Goal: Contribute content: Contribute content

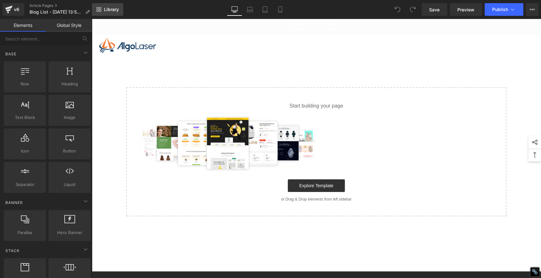
click at [114, 5] on link "Library" at bounding box center [107, 9] width 31 height 13
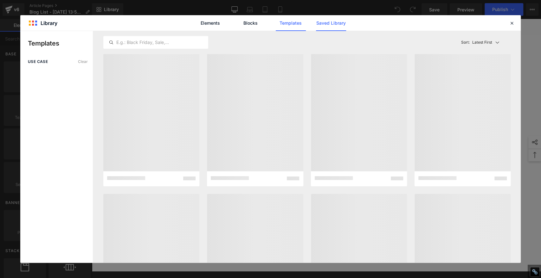
click at [333, 19] on link "Saved Library" at bounding box center [331, 23] width 30 height 16
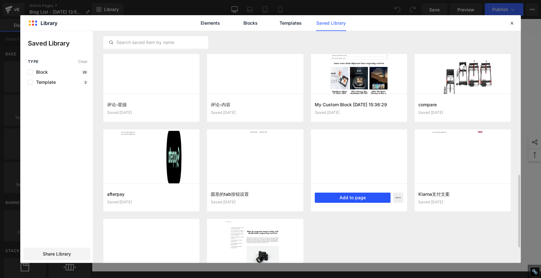
scroll to position [510, 0]
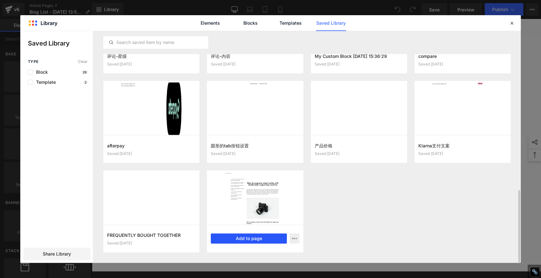
click at [252, 238] on button "Add to page" at bounding box center [249, 239] width 76 height 10
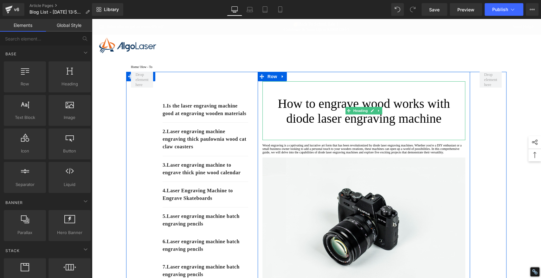
click at [310, 114] on h1 "How to engrave wood works with diode laser engraving machine" at bounding box center [363, 111] width 203 height 30
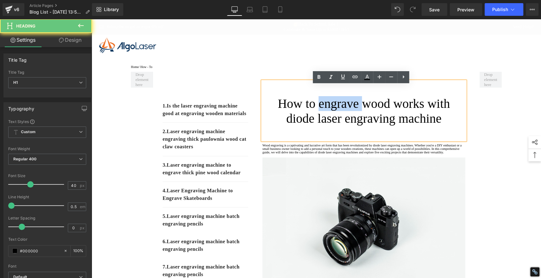
click at [310, 114] on h1 "How to engrave wood works with diode laser engraving machine" at bounding box center [363, 111] width 203 height 30
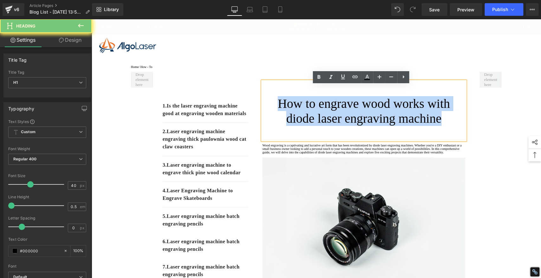
click at [310, 114] on h1 "How to engrave wood works with diode laser engraving machine" at bounding box center [363, 111] width 203 height 30
paste div
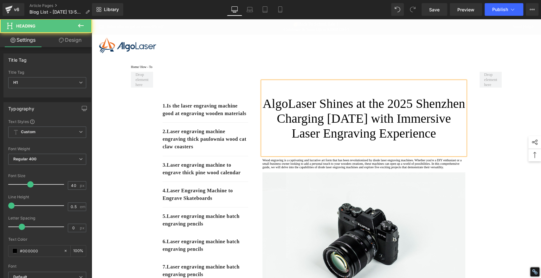
click at [400, 141] on h1 "AlgoLaser Shines at the 2025 Shenzhen Charging [DATE] with Immersive Laser Engr…" at bounding box center [363, 118] width 203 height 45
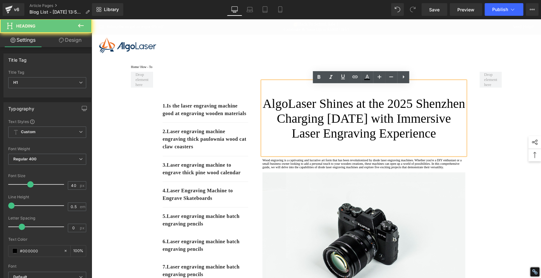
click at [400, 141] on h1 "AlgoLaser Shines at the 2025 Shenzhen Charging [DATE] with Immersive Laser Engr…" at bounding box center [363, 118] width 203 height 45
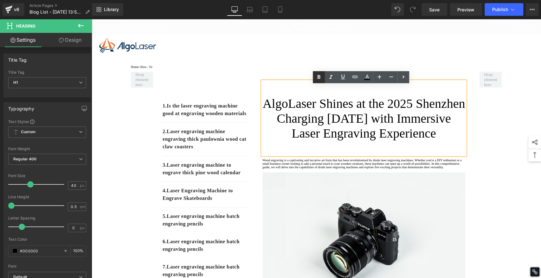
click at [317, 76] on icon at bounding box center [319, 78] width 8 height 8
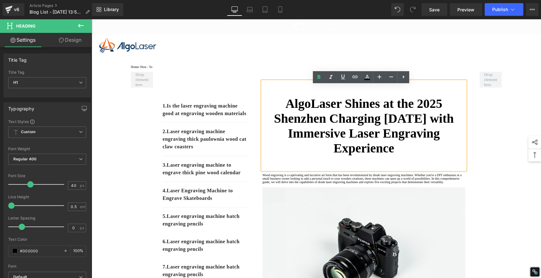
click at [352, 143] on strong "AlgoLaser Shines at the 2025 Shenzhen Charging [DATE] with Immersive Laser Engr…" at bounding box center [364, 126] width 180 height 59
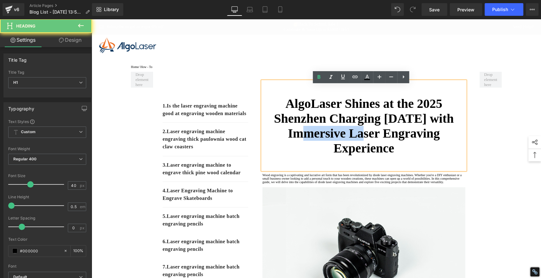
click at [352, 143] on strong "AlgoLaser Shines at the 2025 Shenzhen Charging [DATE] with Immersive Laser Engr…" at bounding box center [364, 126] width 180 height 59
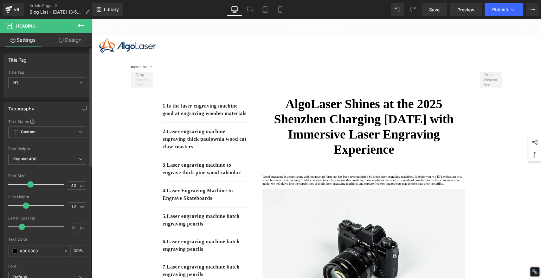
type input "1.3"
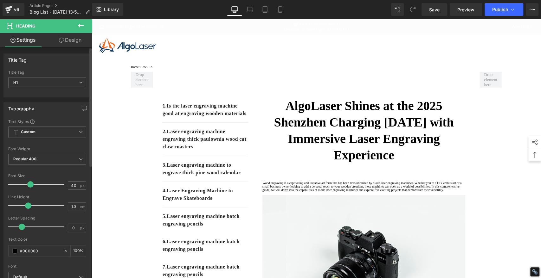
drag, startPoint x: 13, startPoint y: 205, endPoint x: 28, endPoint y: 206, distance: 15.2
click at [28, 206] on span at bounding box center [28, 206] width 6 height 6
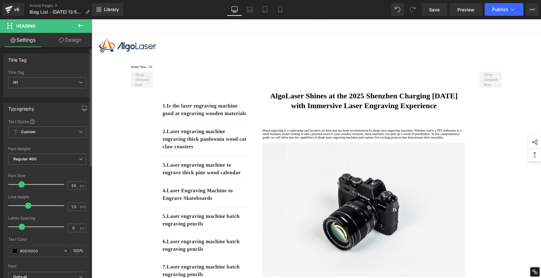
drag, startPoint x: 29, startPoint y: 184, endPoint x: 20, endPoint y: 182, distance: 8.8
click at [20, 182] on span at bounding box center [21, 185] width 6 height 6
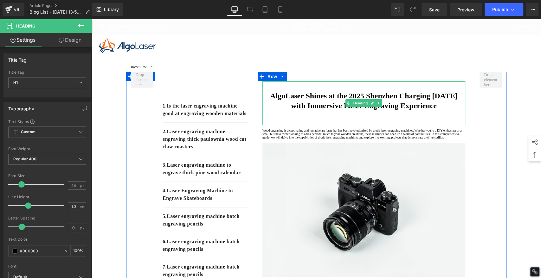
click at [401, 110] on strong "AlgoLaser Shines at the 2025 Shenzhen Charging [DATE] with Immersive Laser Engr…" at bounding box center [364, 101] width 188 height 18
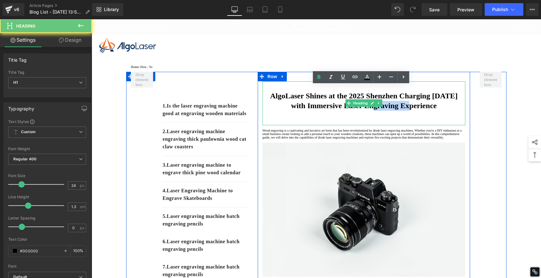
click at [401, 110] on strong "AlgoLaser Shines at the 2025 Shenzhen Charging [DATE] with Immersive Laser Engr…" at bounding box center [364, 101] width 188 height 18
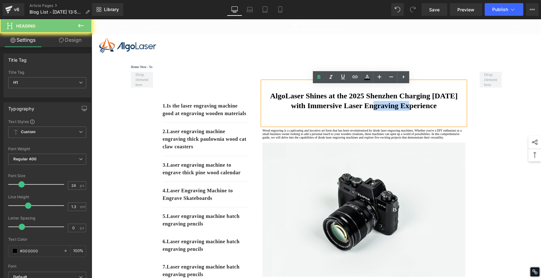
click at [401, 110] on strong "AlgoLaser Shines at the 2025 Shenzhen Charging [DATE] with Immersive Laser Engr…" at bounding box center [364, 101] width 188 height 18
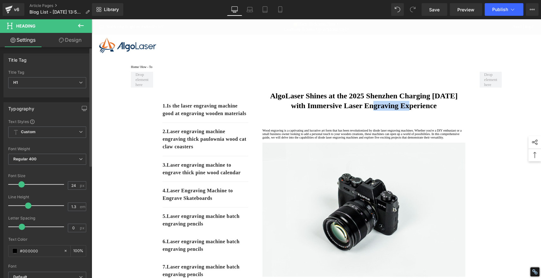
copy strong "AlgoLaser Shines at the 2025 Shenzhen Charging [DATE] with Immersive Laser Engr…"
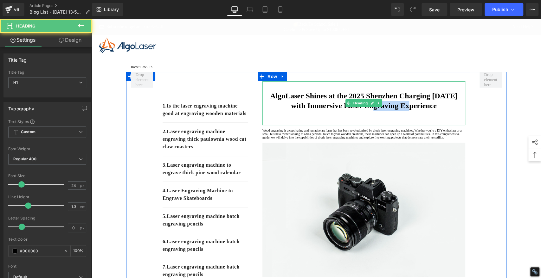
click at [324, 108] on strong "AlgoLaser Shines at the 2025 Shenzhen Charging [DATE] with Immersive Laser Engr…" at bounding box center [364, 101] width 188 height 18
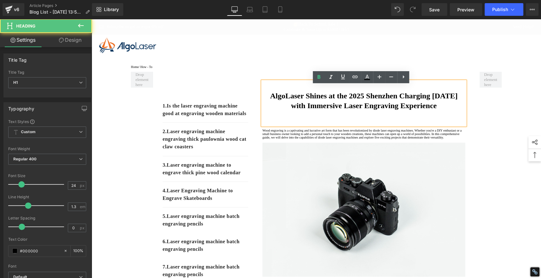
click at [325, 103] on strong "AlgoLaser Shines at the 2025 Shenzhen Charging [DATE] with Immersive Laser Engr…" at bounding box center [364, 101] width 188 height 18
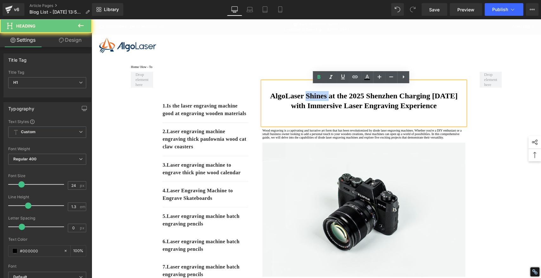
click at [325, 103] on strong "AlgoLaser Shines at the 2025 Shenzhen Charging [DATE] with Immersive Laser Engr…" at bounding box center [364, 101] width 188 height 18
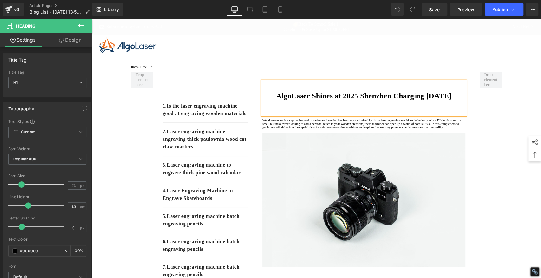
click at [324, 100] on b "AlgoLaser Shines at 2025 Shenzhen Charging [DATE]" at bounding box center [364, 96] width 176 height 8
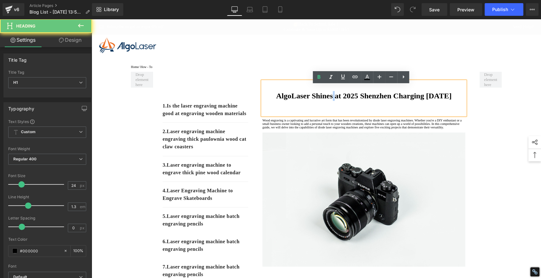
click at [324, 100] on b "AlgoLaser Shines at 2025 Shenzhen Charging [DATE]" at bounding box center [364, 96] width 176 height 8
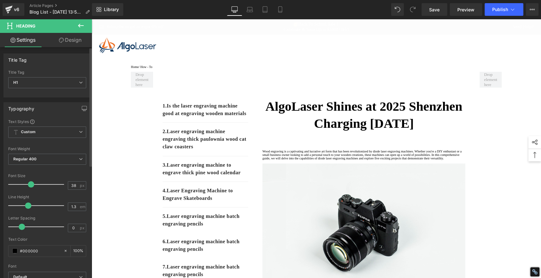
type input "37"
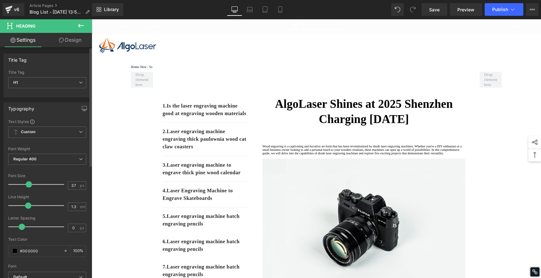
drag, startPoint x: 22, startPoint y: 186, endPoint x: 29, endPoint y: 187, distance: 7.0
click at [29, 187] on div at bounding box center [37, 184] width 53 height 13
click at [430, 9] on span "Save" at bounding box center [434, 9] width 10 height 7
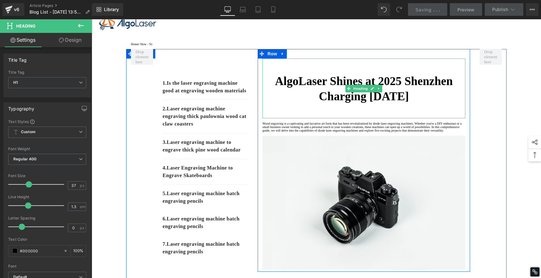
scroll to position [35, 0]
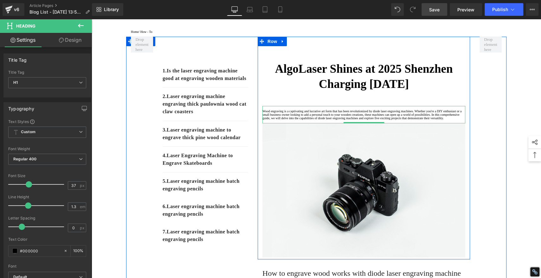
click at [283, 120] on p "Wood engraving is a captivating and lucrative art form that has been revolution…" at bounding box center [363, 115] width 203 height 10
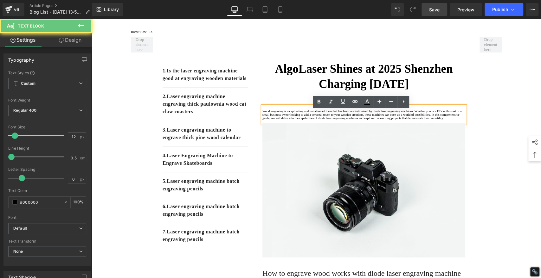
click at [282, 124] on p at bounding box center [363, 121] width 203 height 3
click at [285, 120] on p "Wood engraving is a captivating and lucrative art form that has been revolution…" at bounding box center [363, 115] width 203 height 10
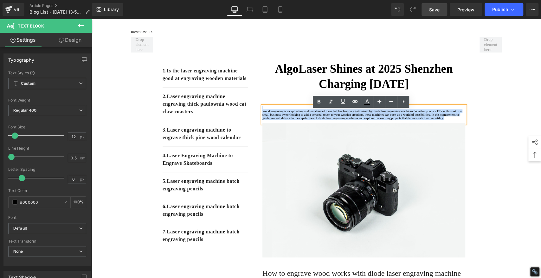
drag, startPoint x: 290, startPoint y: 143, endPoint x: 240, endPoint y: 103, distance: 63.7
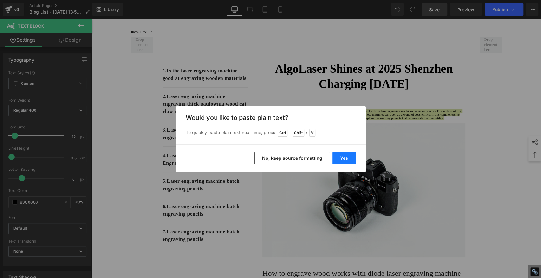
click at [0, 0] on button "Yes" at bounding box center [0, 0] width 0 height 0
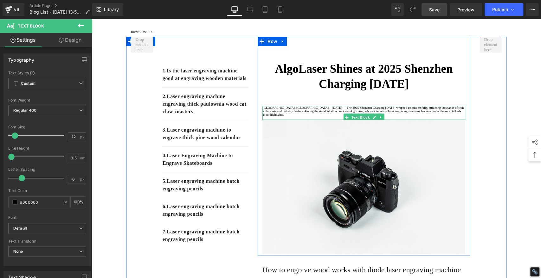
drag, startPoint x: 423, startPoint y: 125, endPoint x: 408, endPoint y: 128, distance: 14.9
click at [423, 117] on p "[GEOGRAPHIC_DATA], [GEOGRAPHIC_DATA] – [DATE] — The 2025 Shenzhen Charging [DAT…" at bounding box center [363, 111] width 203 height 10
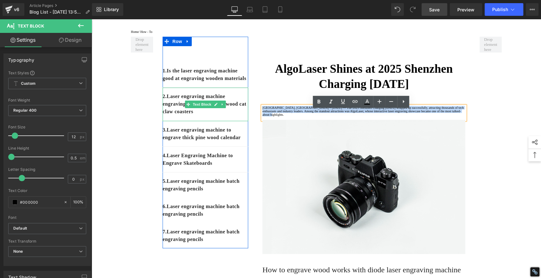
drag, startPoint x: 419, startPoint y: 125, endPoint x: 220, endPoint y: 106, distance: 199.9
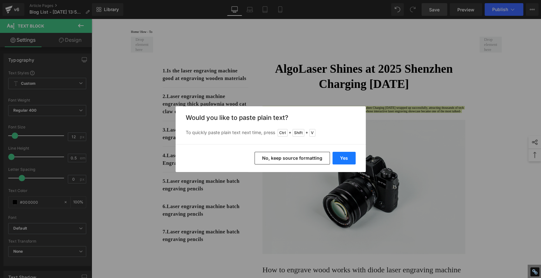
click at [0, 0] on button "Yes" at bounding box center [0, 0] width 0 height 0
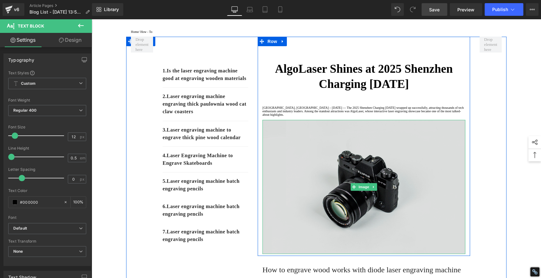
scroll to position [106, 0]
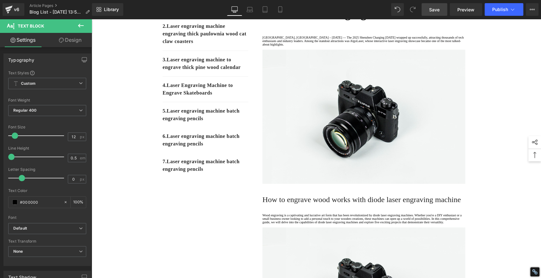
click at [438, 9] on span "Save" at bounding box center [434, 9] width 10 height 7
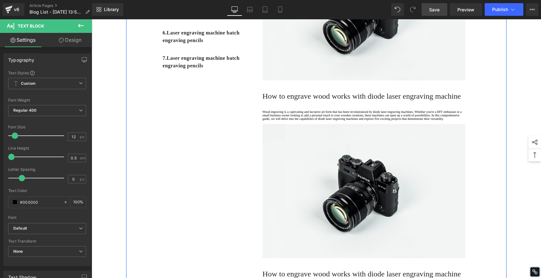
scroll to position [176, 0]
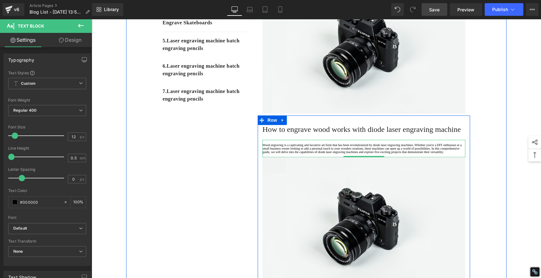
click at [290, 154] on p "Wood engraving is a captivating and lucrative art form that has been revolution…" at bounding box center [363, 149] width 203 height 10
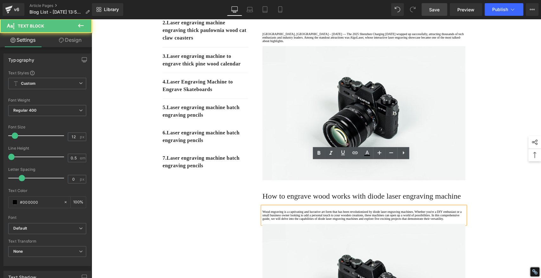
scroll to position [0, 0]
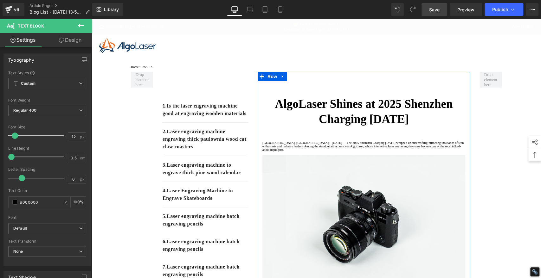
click at [421, 152] on p "[GEOGRAPHIC_DATA], [GEOGRAPHIC_DATA] – [DATE] — The 2025 Shenzhen Charging [DAT…" at bounding box center [363, 146] width 203 height 10
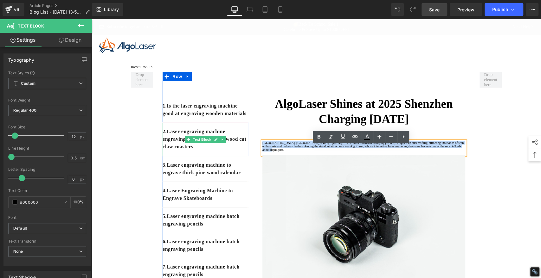
drag, startPoint x: 419, startPoint y: 161, endPoint x: 194, endPoint y: 144, distance: 225.9
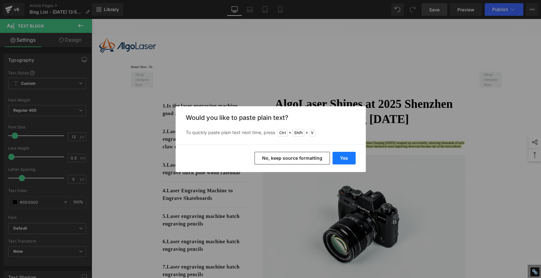
click at [336, 157] on button "Yes" at bounding box center [343, 158] width 23 height 13
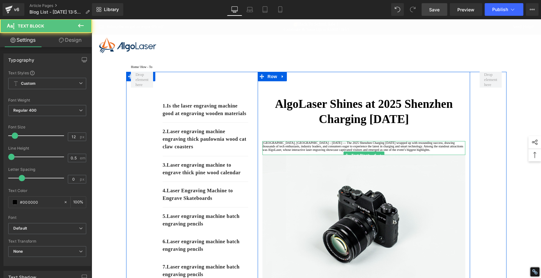
click at [406, 152] on p "[GEOGRAPHIC_DATA], [GEOGRAPHIC_DATA] – [DATE] — The 2025 Shenzhen Charging [DAT…" at bounding box center [363, 146] width 203 height 10
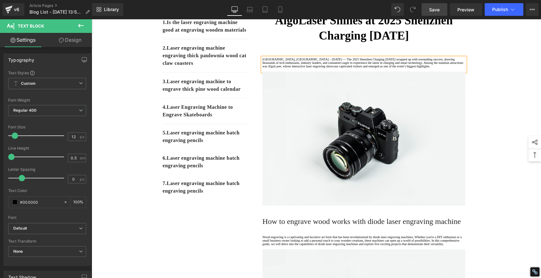
scroll to position [141, 0]
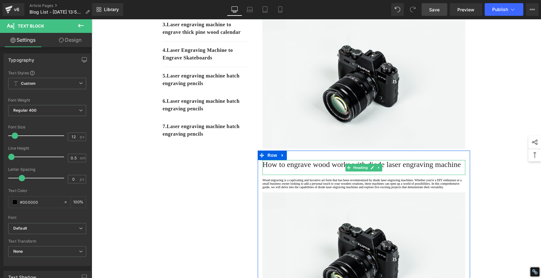
click at [309, 169] on span "How to engrave wood works with diode laser engraving machine" at bounding box center [361, 165] width 198 height 8
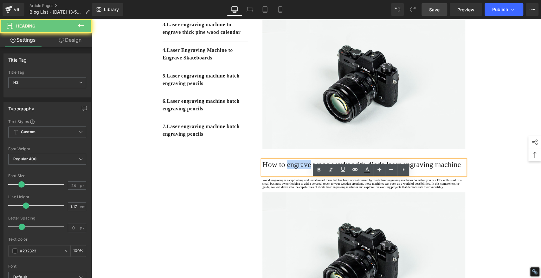
click at [309, 169] on span "How to engrave wood works with diode laser engraving machine" at bounding box center [361, 165] width 198 height 8
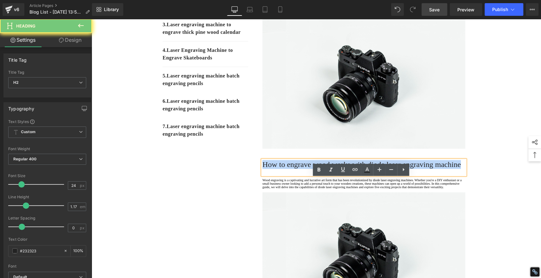
paste div
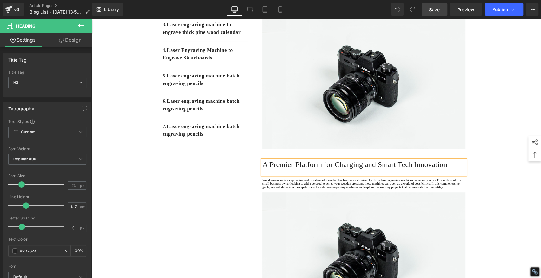
click at [308, 169] on h2 "A Premier Platform for Charging and Smart Tech Innovation" at bounding box center [363, 164] width 203 height 9
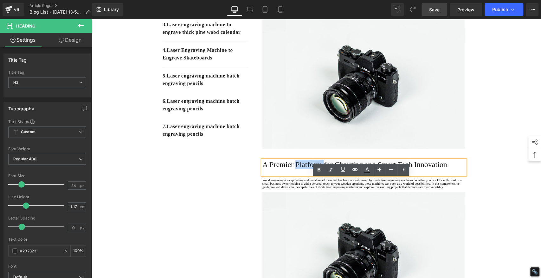
click at [308, 169] on h2 "A Premier Platform for Charging and Smart Tech Innovation" at bounding box center [363, 164] width 203 height 9
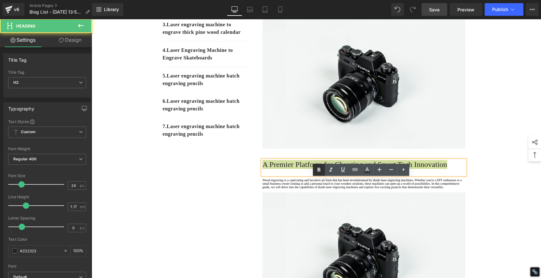
click at [319, 169] on icon at bounding box center [319, 170] width 8 height 8
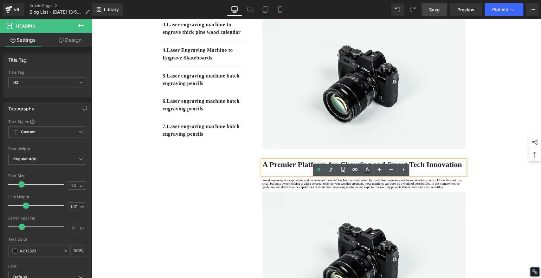
click at [235, 194] on div "1. Is the laser engraving machine good at engraving wooden materials Text Block…" at bounding box center [316, 228] width 380 height 595
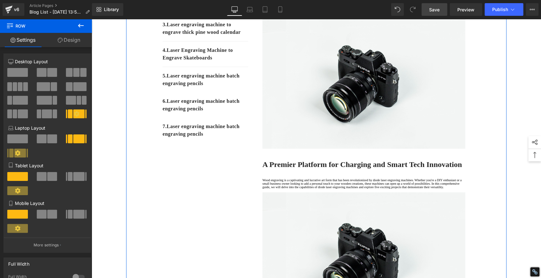
click at [305, 189] on p "Wood engraving is a captivating and lucrative art form that has been revolution…" at bounding box center [363, 184] width 203 height 10
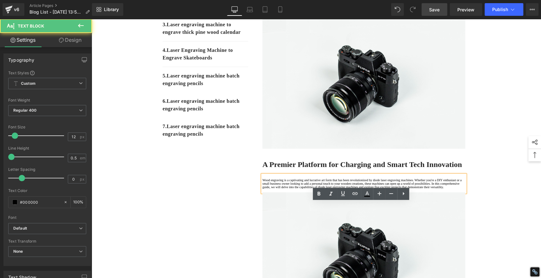
click at [283, 189] on p "Wood engraving is a captivating and lucrative art form that has been revolution…" at bounding box center [363, 184] width 203 height 10
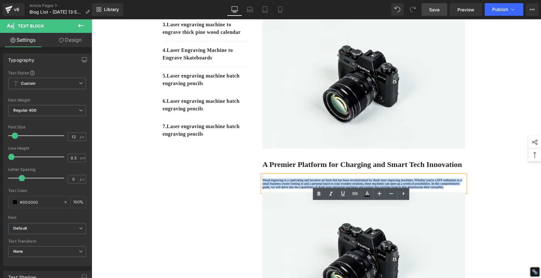
drag, startPoint x: 285, startPoint y: 233, endPoint x: 247, endPoint y: 200, distance: 50.3
click at [247, 200] on div "1. Is the laser engraving machine good at engraving wooden materials Text Block…" at bounding box center [316, 228] width 380 height 595
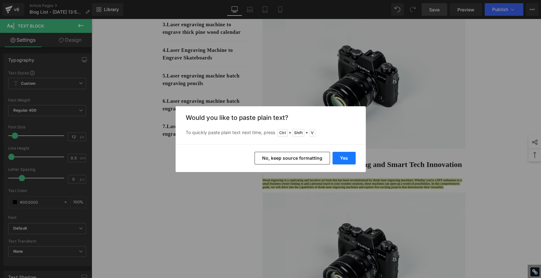
click at [346, 158] on button "Yes" at bounding box center [343, 158] width 23 height 13
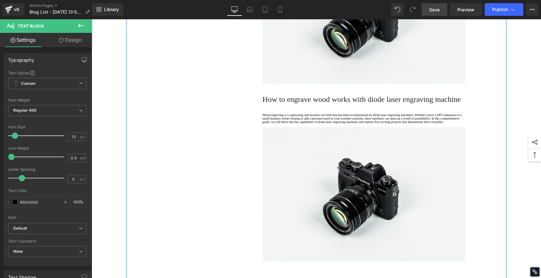
scroll to position [422, 0]
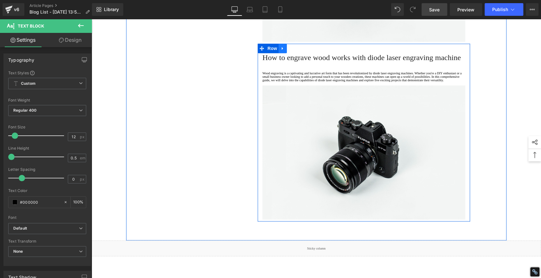
click at [282, 50] on icon at bounding box center [282, 48] width 1 height 3
click at [289, 51] on icon at bounding box center [291, 48] width 4 height 4
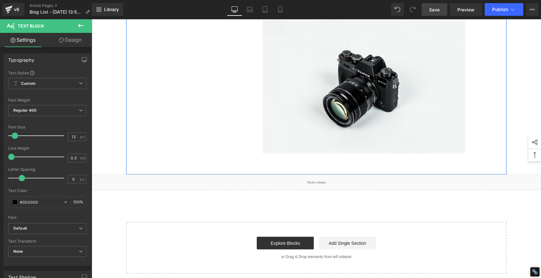
scroll to position [672, 0]
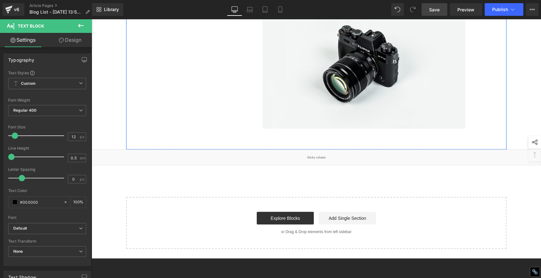
scroll to position [881, 0]
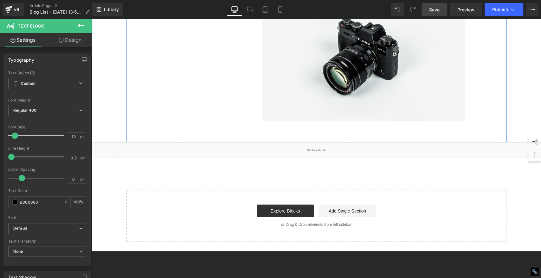
scroll to position [1090, 0]
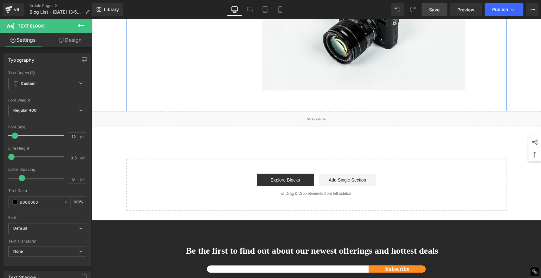
scroll to position [1299, 0]
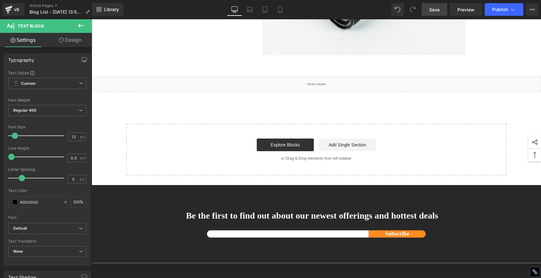
click at [437, 7] on span "Save" at bounding box center [434, 9] width 10 height 7
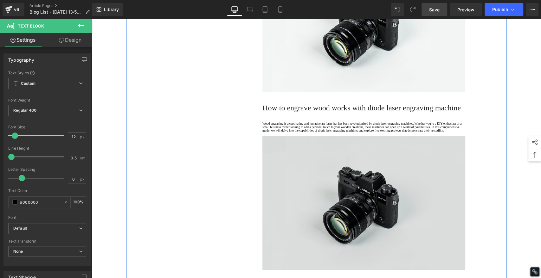
scroll to position [384, 0]
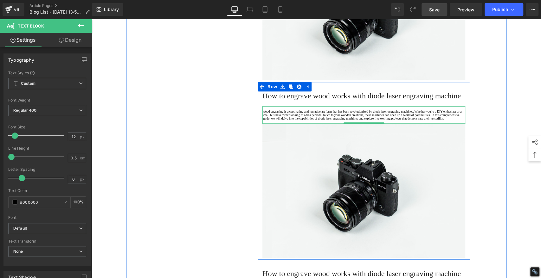
click at [300, 120] on p "Wood engraving is a captivating and lucrative art form that has been revolution…" at bounding box center [363, 115] width 203 height 10
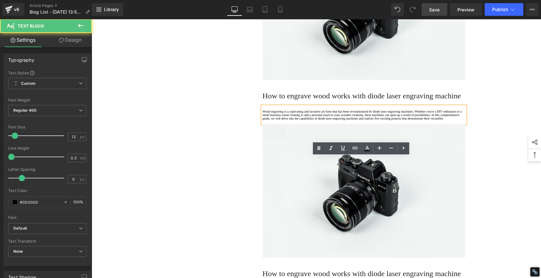
click at [296, 120] on p "Wood engraving is a captivating and lucrative art form that has been revolution…" at bounding box center [363, 115] width 203 height 10
drag, startPoint x: 293, startPoint y: 188, endPoint x: 263, endPoint y: 157, distance: 43.3
click at [263, 124] on div "Wood engraving is a captivating and lucrative art form that has been revolution…" at bounding box center [363, 114] width 203 height 17
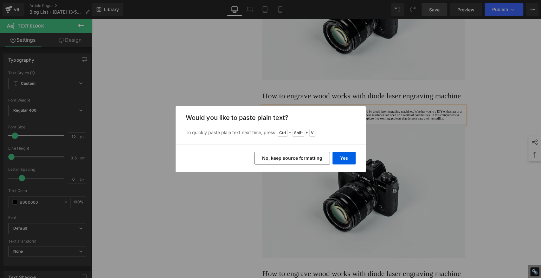
click at [350, 124] on div "Would you like to paste plain text? To quickly paste plain text next time, pres…" at bounding box center [271, 125] width 190 height 38
click at [394, 187] on div "Back to Library Insert Would you like to paste plain text? To quickly paste pla…" at bounding box center [270, 139] width 541 height 278
click at [339, 157] on button "Yes" at bounding box center [343, 158] width 23 height 13
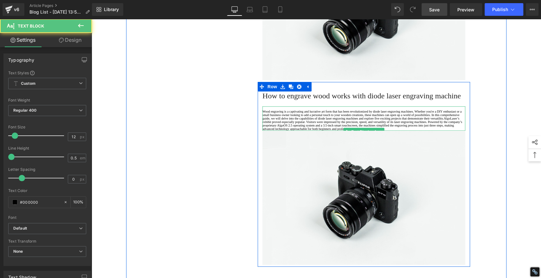
click at [409, 131] on p "Wood engraving is a captivating and lucrative art form that has been revolution…" at bounding box center [363, 120] width 203 height 21
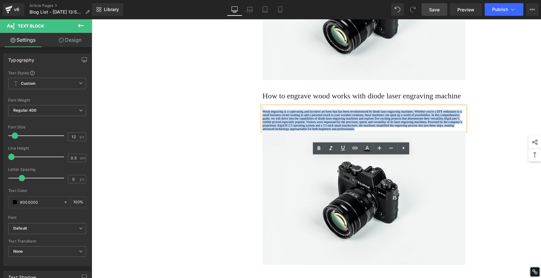
drag, startPoint x: 397, startPoint y: 203, endPoint x: 256, endPoint y: 156, distance: 148.7
click at [258, 156] on div "How to engrave wood works with diode laser engraving machine Heading Wood engra…" at bounding box center [364, 179] width 212 height 174
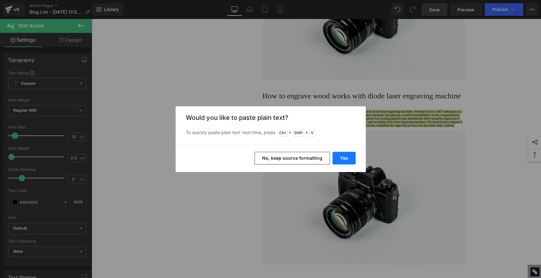
click at [345, 157] on button "Yes" at bounding box center [343, 158] width 23 height 13
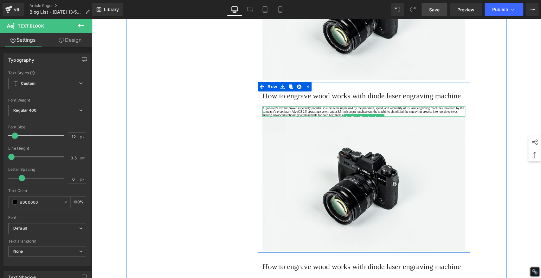
click at [376, 117] on p "AlgoLaser’s exhibit proved especially popular. Visitors were impressed by the p…" at bounding box center [363, 111] width 203 height 10
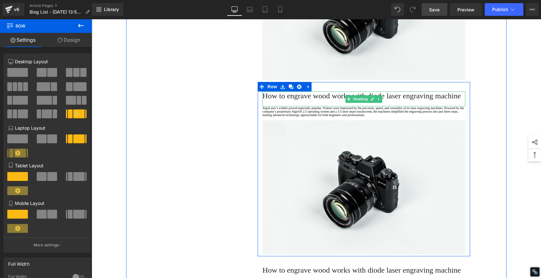
click at [288, 100] on span "How to engrave wood works with diode laser engraving machine" at bounding box center [361, 96] width 198 height 8
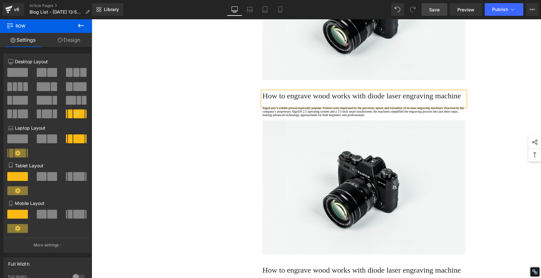
click at [288, 100] on span "How to engrave wood works with diode laser engraving machine" at bounding box center [361, 96] width 198 height 8
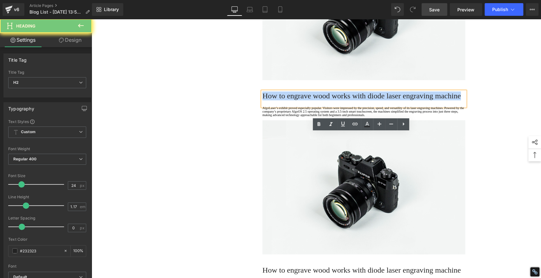
click at [288, 100] on span "How to engrave wood works with diode laser engraving machine" at bounding box center [361, 96] width 198 height 8
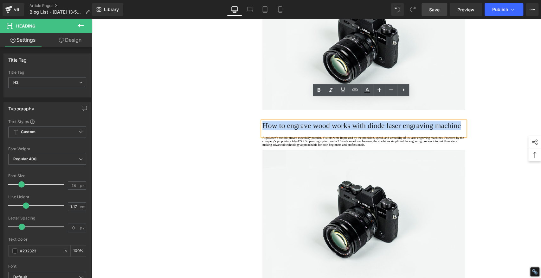
scroll to position [419, 0]
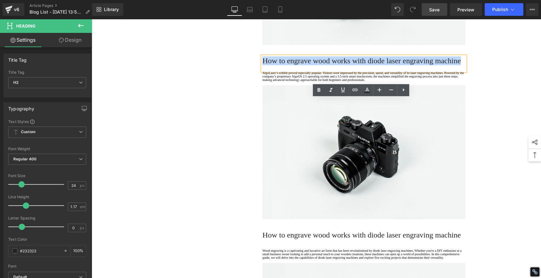
paste div
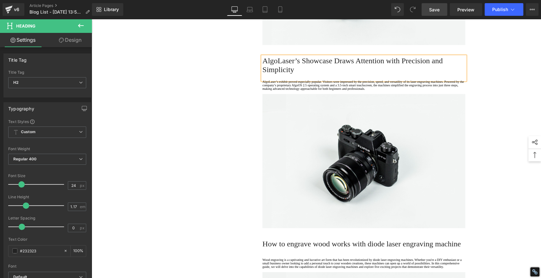
click at [329, 74] on h2 "AlgoLaser’s Showcase Draws Attention with Precision and Simplicity" at bounding box center [363, 65] width 203 height 18
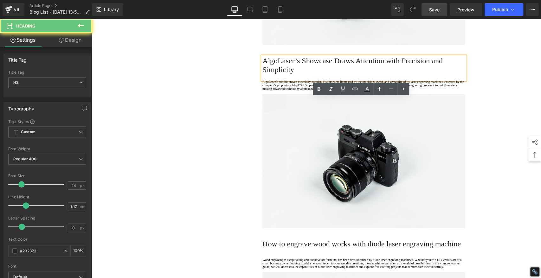
click at [329, 74] on h2 "AlgoLaser’s Showcase Draws Attention with Precision and Simplicity" at bounding box center [363, 65] width 203 height 18
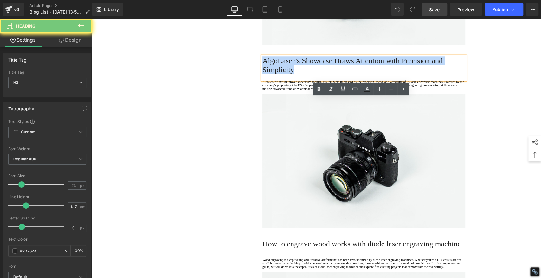
click at [329, 74] on h2 "AlgoLaser’s Showcase Draws Attention with Precision and Simplicity" at bounding box center [363, 65] width 203 height 18
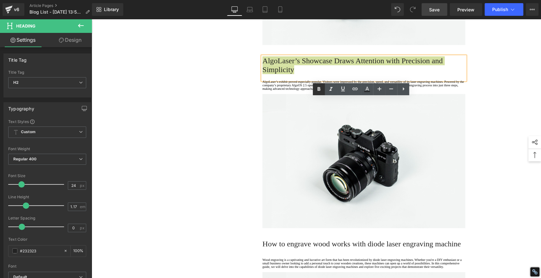
click at [313, 91] on link at bounding box center [319, 89] width 12 height 12
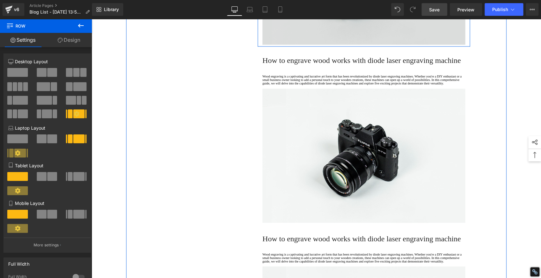
scroll to position [630, 0]
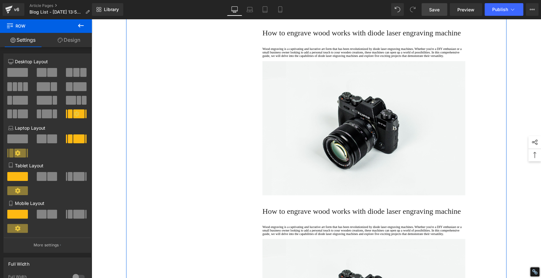
click at [290, 61] on p at bounding box center [363, 59] width 203 height 3
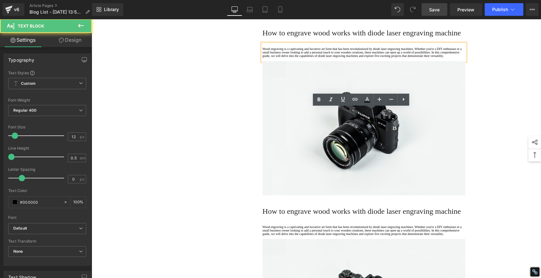
click at [290, 58] on p "Wood engraving is a captivating and lucrative art form that has been revolution…" at bounding box center [363, 52] width 203 height 10
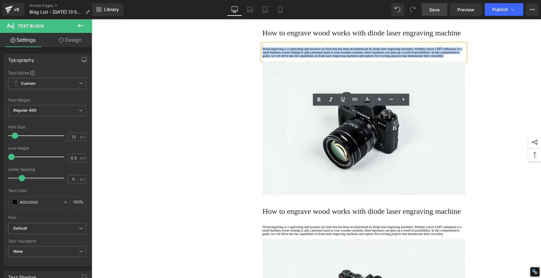
drag, startPoint x: 287, startPoint y: 141, endPoint x: 252, endPoint y: 108, distance: 48.4
click at [253, 108] on div "AlgoLaser Shines at 2025 Shenzhen Charging [DATE] Heading [GEOGRAPHIC_DATA], [G…" at bounding box center [364, 86] width 222 height 1290
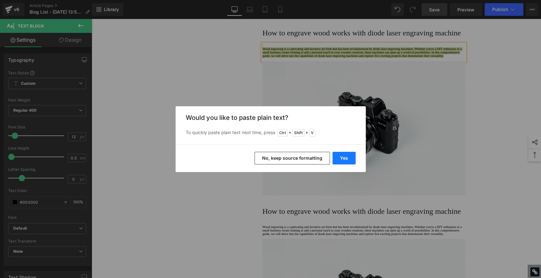
click at [342, 160] on button "Yes" at bounding box center [343, 158] width 23 height 13
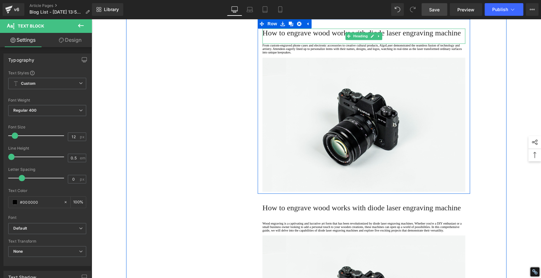
drag, startPoint x: 299, startPoint y: 96, endPoint x: 295, endPoint y: 98, distance: 4.1
click at [299, 37] on h2 "How to engrave wood works with diode laser engraving machine" at bounding box center [363, 33] width 203 height 9
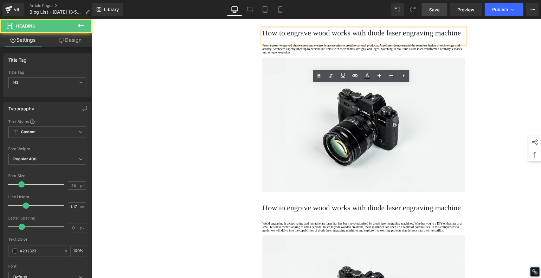
click at [295, 37] on h2 "How to engrave wood works with diode laser engraving machine" at bounding box center [363, 33] width 203 height 9
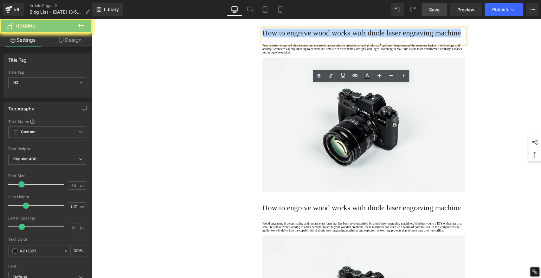
click at [295, 37] on h2 "How to engrave wood works with diode laser engraving machine" at bounding box center [363, 33] width 203 height 9
paste div
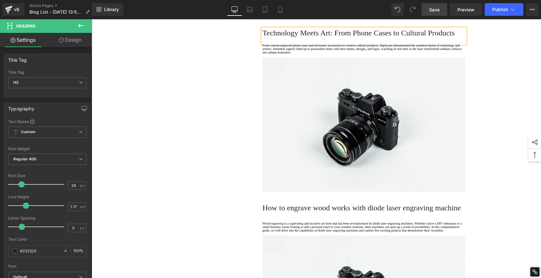
click at [299, 37] on h2 "Technology Meets Art: From Phone Cases to Cultural Products" at bounding box center [363, 33] width 203 height 9
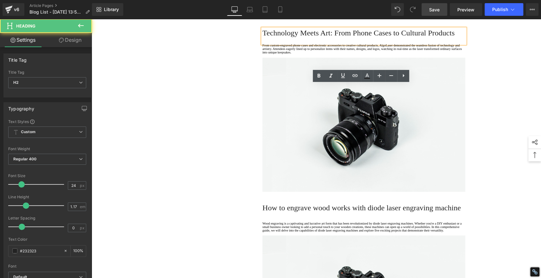
click at [299, 37] on h2 "Technology Meets Art: From Phone Cases to Cultural Products" at bounding box center [363, 33] width 203 height 9
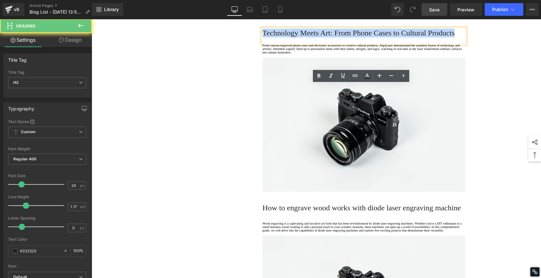
click at [299, 37] on h2 "Technology Meets Art: From Phone Cases to Cultural Products" at bounding box center [363, 33] width 203 height 9
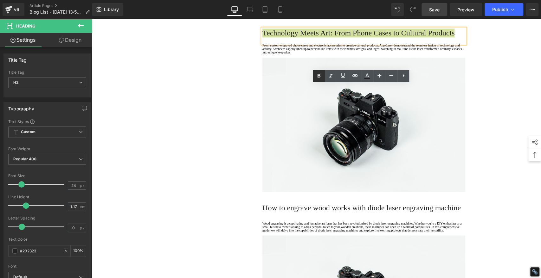
click at [321, 75] on icon at bounding box center [319, 76] width 8 height 8
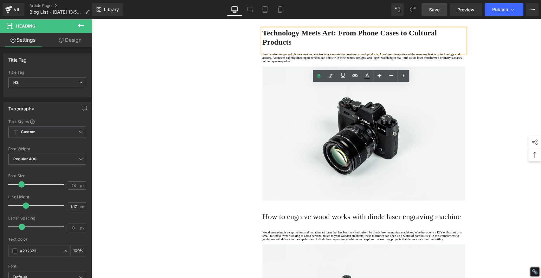
click at [217, 133] on div "1. Is the laser engraving machine good at engraving wooden materials Text Block…" at bounding box center [316, 98] width 380 height 1314
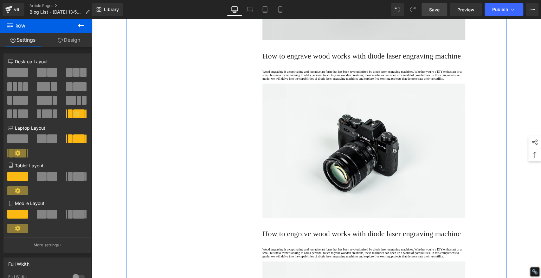
scroll to position [806, 0]
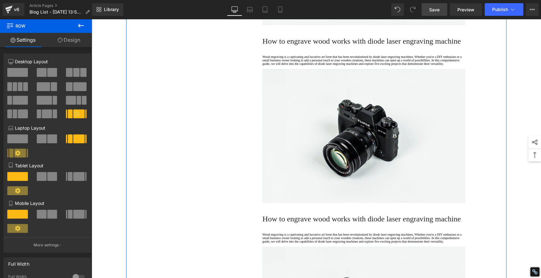
click at [293, 65] on p "Wood engraving is a captivating and lucrative art form that has been revolution…" at bounding box center [363, 60] width 203 height 10
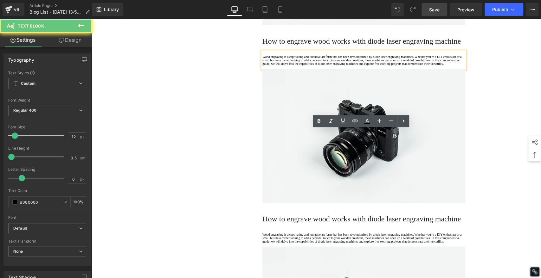
click at [285, 65] on p "Wood engraving is a captivating and lucrative art form that has been revolution…" at bounding box center [363, 60] width 203 height 10
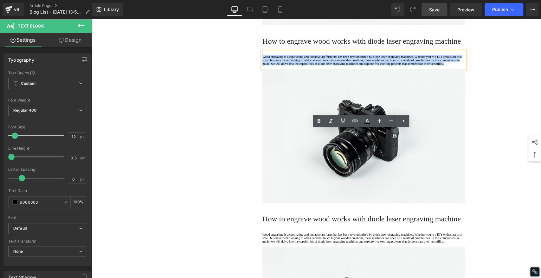
drag, startPoint x: 286, startPoint y: 162, endPoint x: 255, endPoint y: 130, distance: 44.1
click at [258, 130] on div "How to engrave wood works with diode laser engraving machine Heading Wood engra…" at bounding box center [364, 119] width 212 height 167
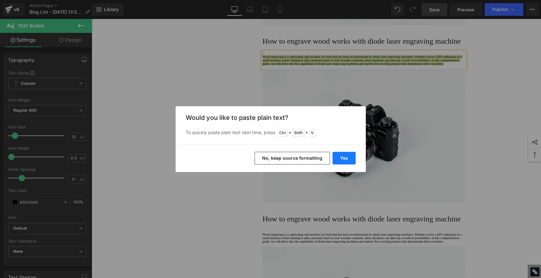
click at [345, 157] on button "Yes" at bounding box center [343, 158] width 23 height 13
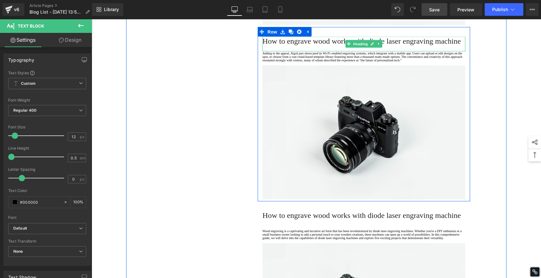
click at [286, 45] on span "How to engrave wood works with diode laser engraving machine" at bounding box center [361, 41] width 198 height 8
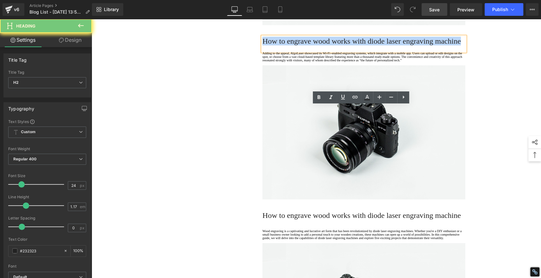
click at [286, 45] on span "How to engrave wood works with diode laser engraving machine" at bounding box center [361, 41] width 198 height 8
paste div
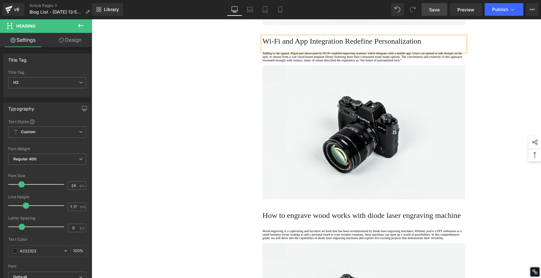
click at [296, 45] on h2 "Wi-Fi and App Integration Redefine Personalization" at bounding box center [363, 40] width 203 height 9
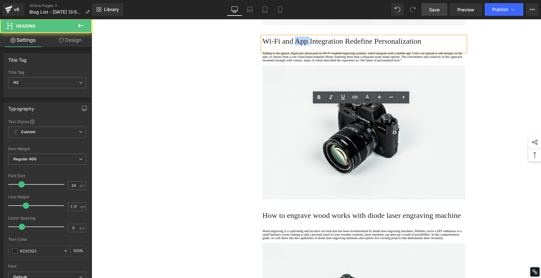
click at [296, 45] on h2 "Wi-Fi and App Integration Redefine Personalization" at bounding box center [363, 40] width 203 height 9
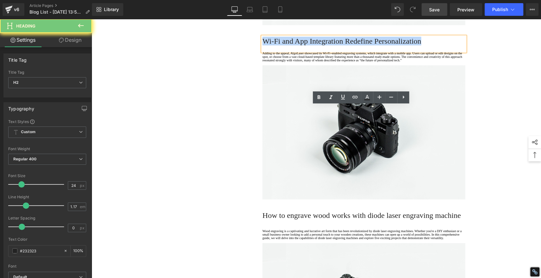
click at [296, 45] on h2 "Wi-Fi and App Integration Redefine Personalization" at bounding box center [363, 40] width 203 height 9
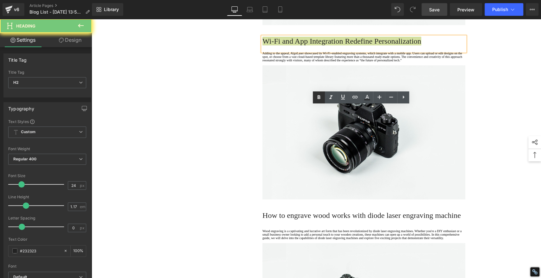
drag, startPoint x: 320, startPoint y: 96, endPoint x: 316, endPoint y: 98, distance: 4.7
click at [320, 96] on icon at bounding box center [319, 98] width 8 height 8
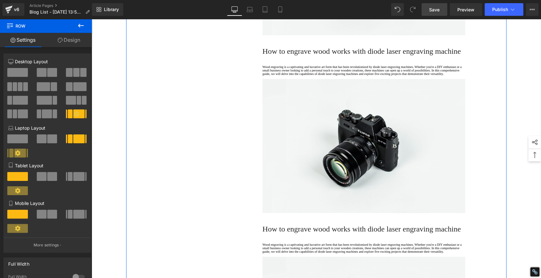
scroll to position [982, 0]
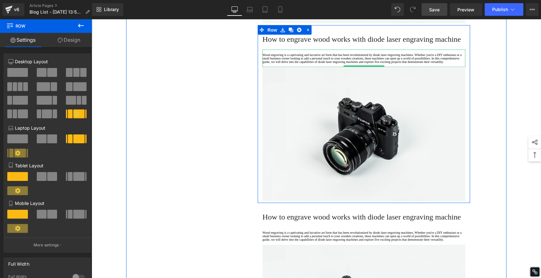
click at [290, 64] on p "Wood engraving is a captivating and lucrative art form that has been revolution…" at bounding box center [363, 58] width 203 height 10
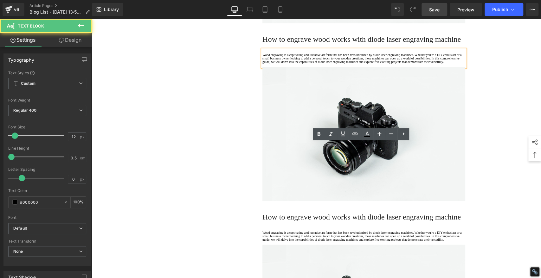
click at [289, 64] on p "Wood engraving is a captivating and lucrative art form that has been revolution…" at bounding box center [363, 58] width 203 height 10
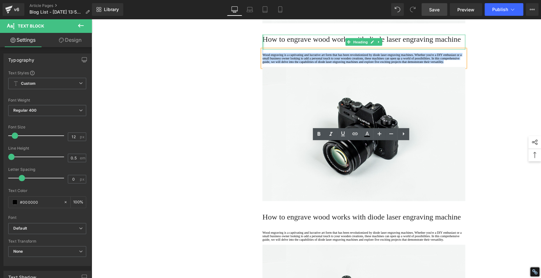
drag, startPoint x: 284, startPoint y: 175, endPoint x: 260, endPoint y: 136, distance: 45.6
click at [260, 136] on div "How to engrave wood works with diode laser engraving machine Heading Wood engra…" at bounding box center [364, 118] width 212 height 167
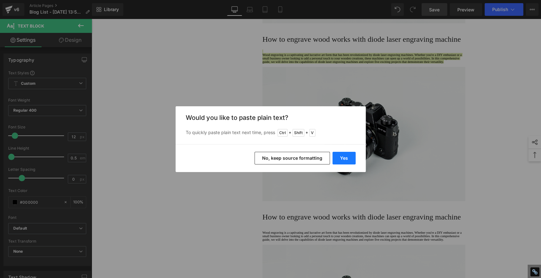
click at [348, 155] on button "Yes" at bounding box center [343, 158] width 23 height 13
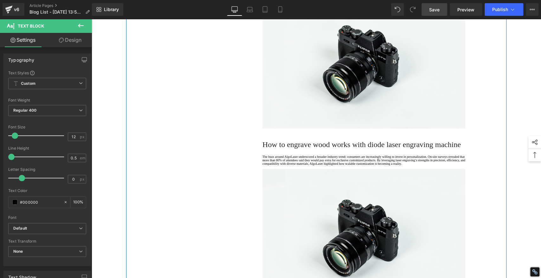
scroll to position [947, 0]
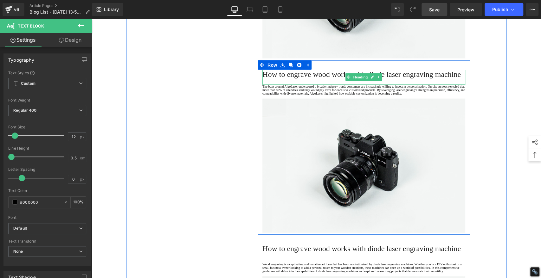
click at [294, 79] on h2 "How to engrave wood works with diode laser engraving machine" at bounding box center [363, 74] width 203 height 9
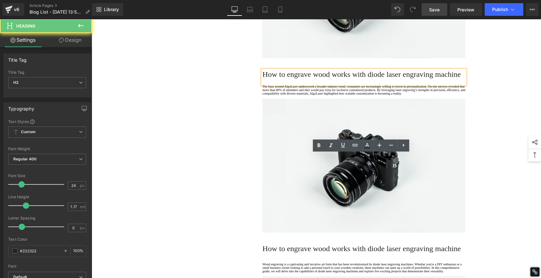
click at [294, 79] on h2 "How to engrave wood works with diode laser engraving machine" at bounding box center [363, 74] width 203 height 9
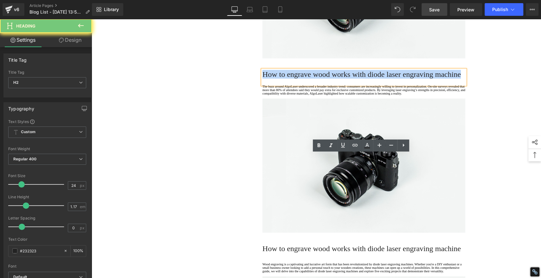
click at [294, 79] on h2 "How to engrave wood works with diode laser engraving machine" at bounding box center [363, 74] width 203 height 9
paste div
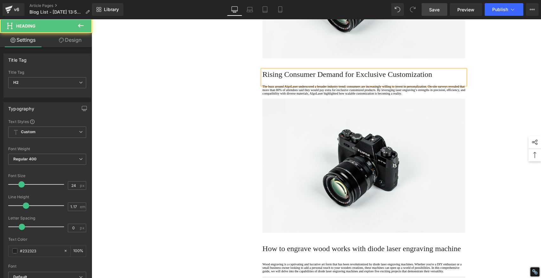
click at [328, 79] on h2 "Rising Consumer Demand for Exclusive Customization" at bounding box center [363, 74] width 203 height 9
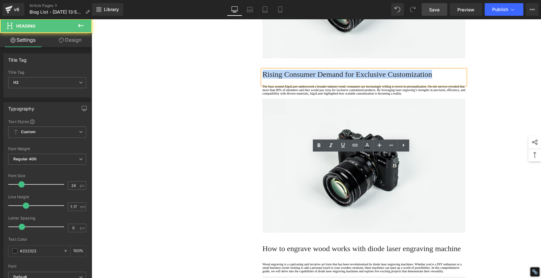
click at [328, 79] on h2 "Rising Consumer Demand for Exclusive Customization" at bounding box center [363, 74] width 203 height 9
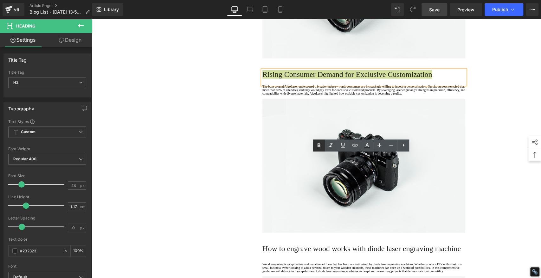
click at [318, 146] on icon at bounding box center [319, 146] width 8 height 8
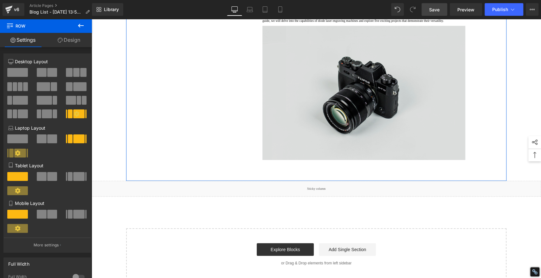
scroll to position [1194, 0]
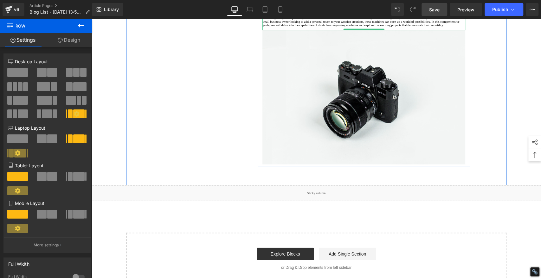
click at [291, 27] on p "Wood engraving is a captivating and lucrative art form that has been revolution…" at bounding box center [363, 21] width 203 height 10
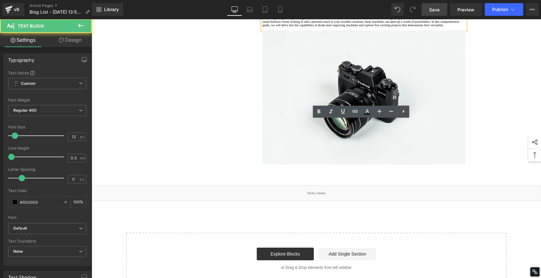
click at [290, 27] on p "Wood engraving is a captivating and lucrative art form that has been revolution…" at bounding box center [363, 21] width 203 height 10
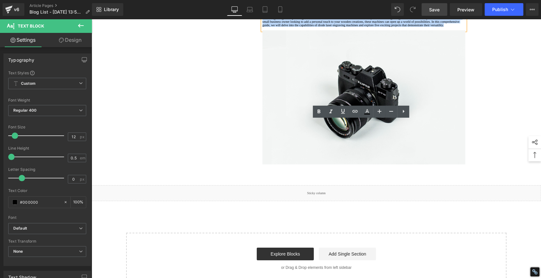
drag, startPoint x: 285, startPoint y: 150, endPoint x: 263, endPoint y: 125, distance: 33.5
click at [263, 30] on div "Wood engraving is a captivating and lucrative art form that has been revolution…" at bounding box center [363, 21] width 203 height 17
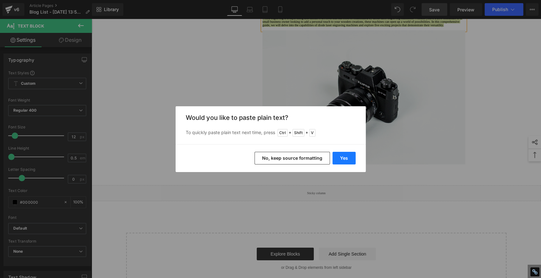
click at [343, 158] on button "Yes" at bounding box center [343, 158] width 23 height 13
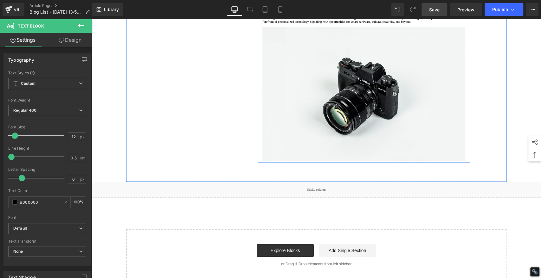
click at [294, 7] on h2 "How to engrave wood works with diode laser engraving machine" at bounding box center [363, 2] width 203 height 9
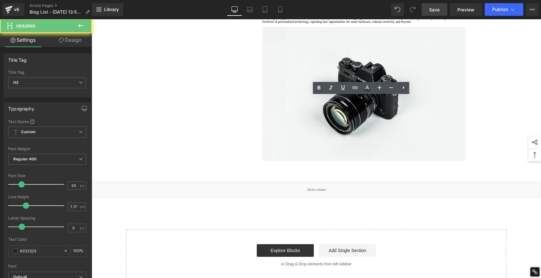
click at [294, 7] on h2 "How to engrave wood works with diode laser engraving machine" at bounding box center [363, 2] width 203 height 9
paste div
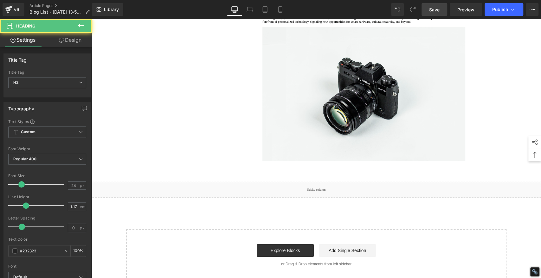
click at [297, 7] on h2 "AlgoLaser at the Forefront of Personalized Technology" at bounding box center [363, 2] width 203 height 9
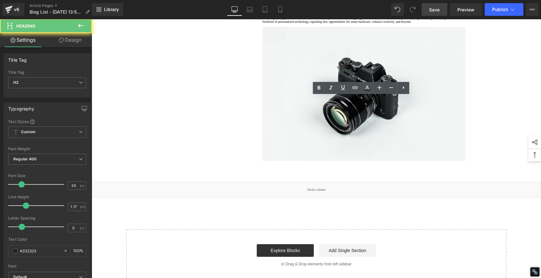
click at [297, 7] on h2 "AlgoLaser at the Forefront of Personalized Technology" at bounding box center [363, 2] width 203 height 9
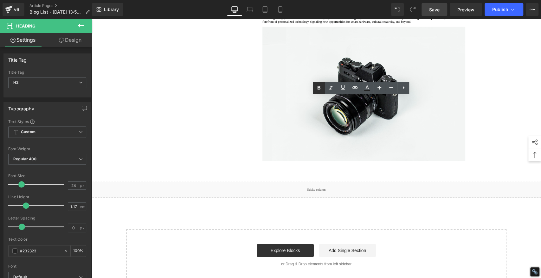
click at [318, 87] on icon at bounding box center [319, 88] width 8 height 8
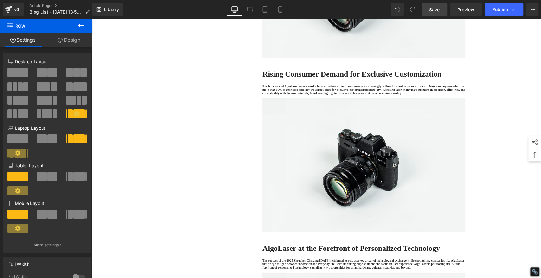
scroll to position [947, 0]
click at [428, 9] on link "Save" at bounding box center [434, 9] width 26 height 13
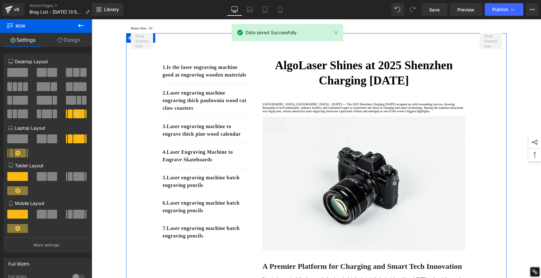
scroll to position [0, 0]
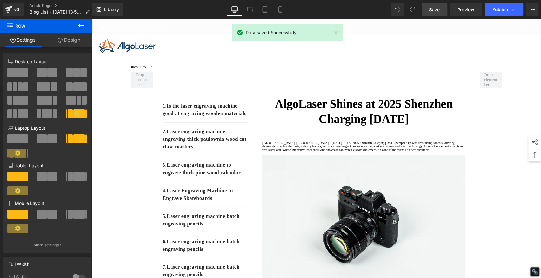
click at [432, 8] on span "Save" at bounding box center [434, 9] width 10 height 7
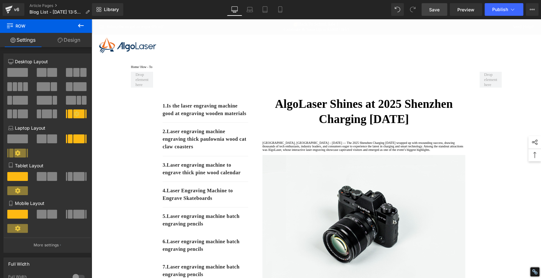
click at [433, 11] on span "Save" at bounding box center [434, 9] width 10 height 7
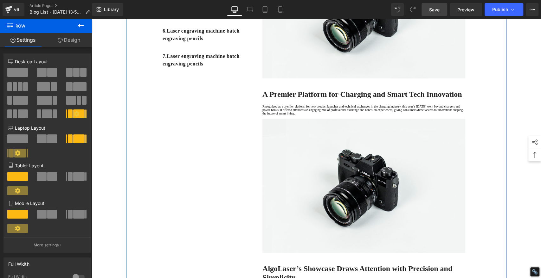
scroll to position [70, 0]
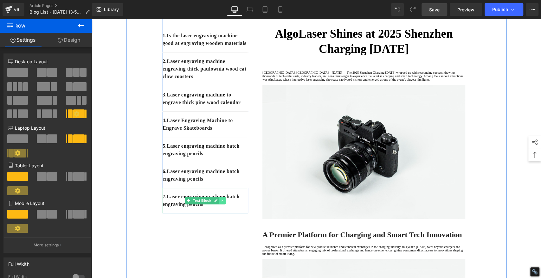
click at [221, 202] on icon at bounding box center [221, 201] width 1 height 2
click at [224, 202] on icon at bounding box center [225, 200] width 3 height 3
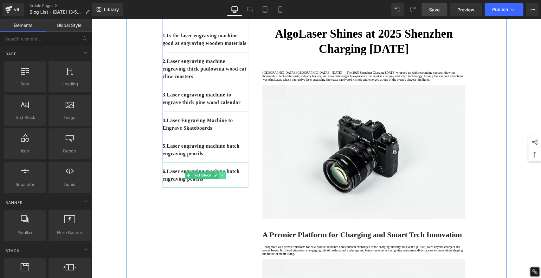
click at [221, 177] on icon at bounding box center [222, 176] width 3 height 4
click at [224, 177] on icon at bounding box center [225, 175] width 3 height 3
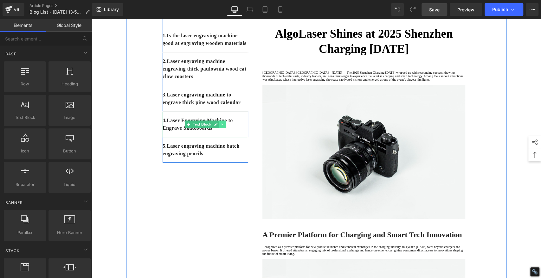
click at [221, 126] on icon at bounding box center [221, 125] width 1 height 2
click at [217, 126] on icon at bounding box center [218, 124] width 3 height 3
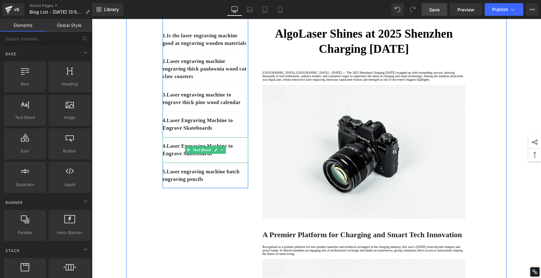
click at [166, 158] on p "4. Laser Engraving Machine to Engrave Skateboards" at bounding box center [206, 150] width 86 height 15
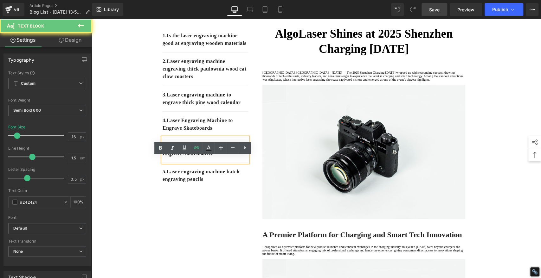
click at [166, 158] on p "4. Laser Engraving Machine to Engrave Skateboards" at bounding box center [206, 150] width 86 height 15
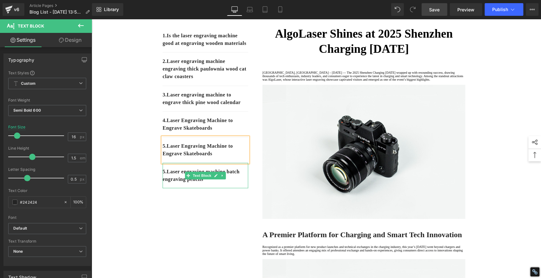
click at [172, 183] on p "5. Laser engraving machine batch engraving pencils" at bounding box center [206, 175] width 86 height 15
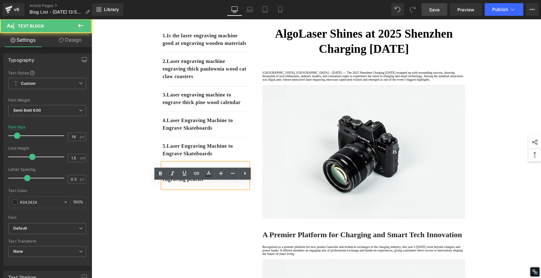
click at [166, 175] on link "5." at bounding box center [165, 171] width 4 height 5
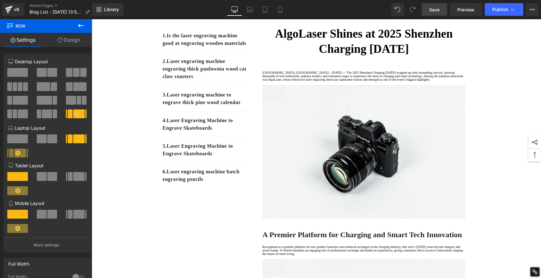
click at [438, 7] on span "Save" at bounding box center [434, 9] width 10 height 7
click at [431, 8] on span "Save" at bounding box center [434, 9] width 10 height 7
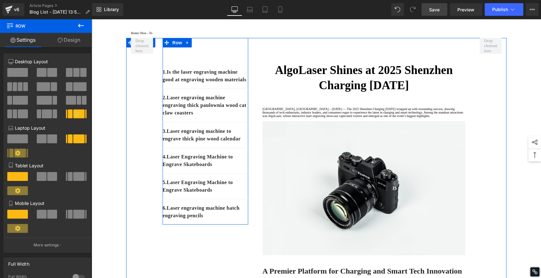
scroll to position [35, 0]
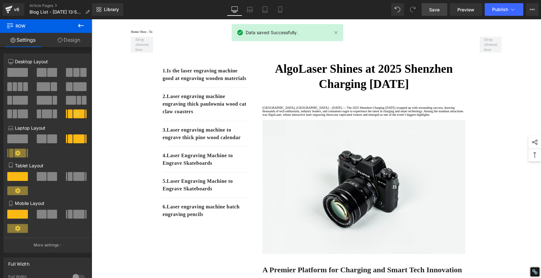
click at [429, 7] on span "Save" at bounding box center [434, 9] width 10 height 7
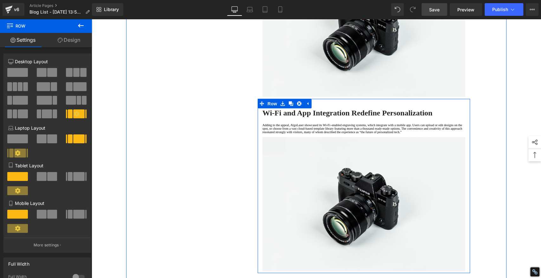
scroll to position [634, 0]
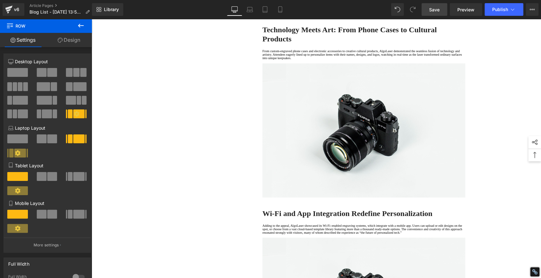
click at [432, 10] on span "Save" at bounding box center [434, 9] width 10 height 7
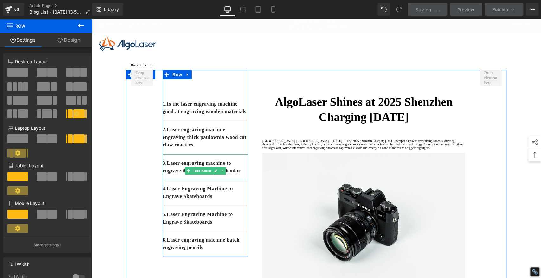
scroll to position [0, 0]
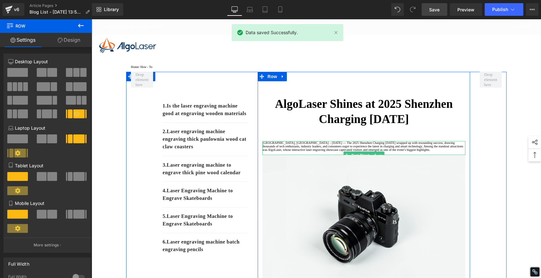
click at [350, 155] on p at bounding box center [363, 153] width 203 height 3
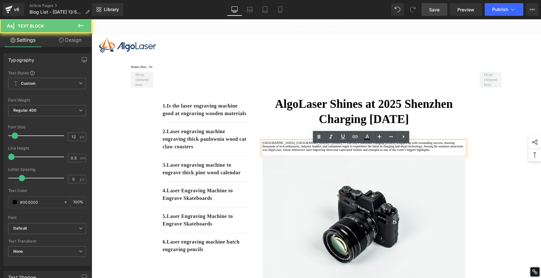
click at [353, 152] on p "[GEOGRAPHIC_DATA], [GEOGRAPHIC_DATA] – [DATE] — The 2025 Shenzhen Charging [DAT…" at bounding box center [363, 146] width 203 height 10
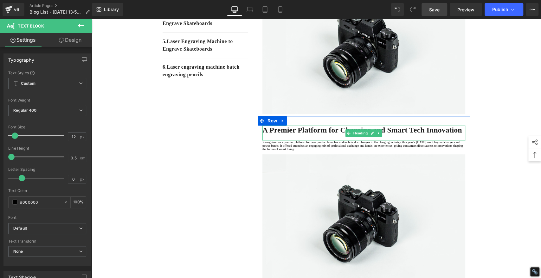
scroll to position [176, 0]
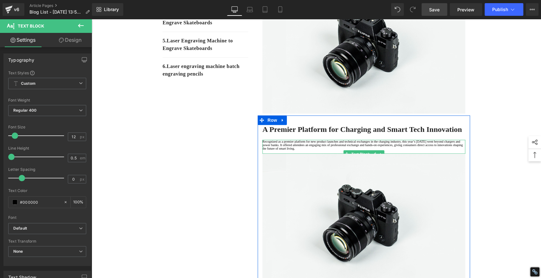
click at [271, 150] on p "Recognized as a premier platform for new product launches and technical exchang…" at bounding box center [363, 145] width 203 height 10
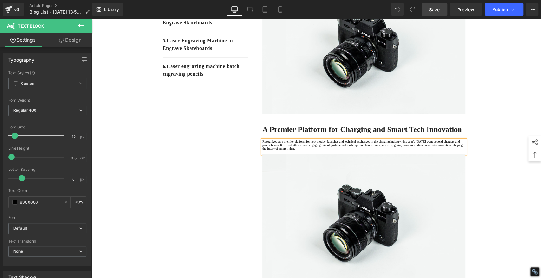
drag, startPoint x: 284, startPoint y: 189, endPoint x: 307, endPoint y: 183, distance: 23.8
click at [284, 150] on p "Recognized as a premier platform for new product launches and technical exchang…" at bounding box center [363, 145] width 203 height 10
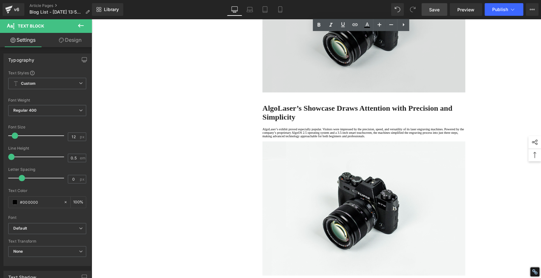
scroll to position [387, 0]
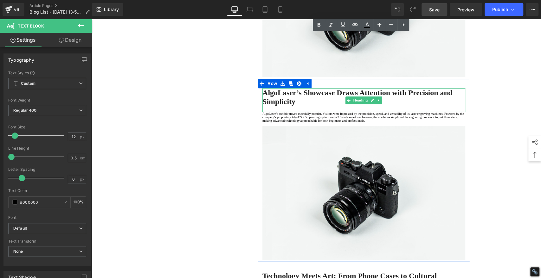
click at [304, 106] on strong "AlgoLaser’s Showcase Draws Attention with Precision and Simplicity" at bounding box center [357, 97] width 190 height 17
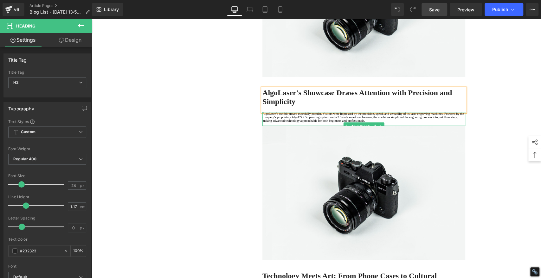
click at [280, 123] on p "AlgoLaser’s exhibit proved especially popular. Visitors were impressed by the p…" at bounding box center [363, 117] width 203 height 10
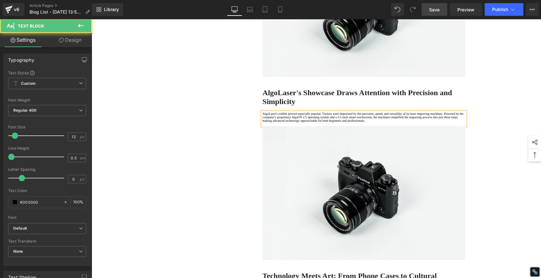
click at [355, 123] on p "AlgoLaser's exhibit proved especially popular. Visitors were impressed by the p…" at bounding box center [363, 117] width 203 height 10
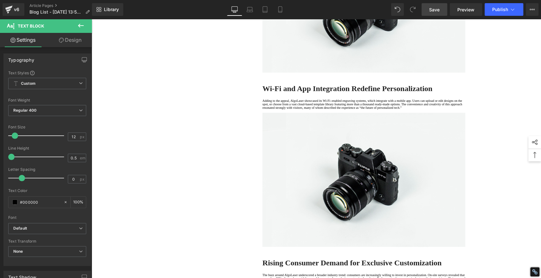
scroll to position [774, 0]
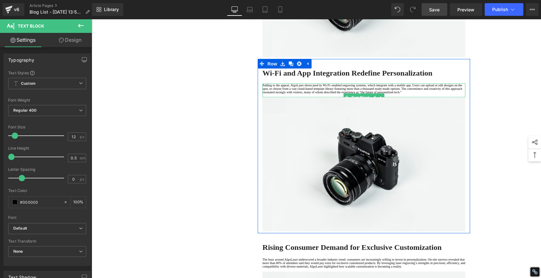
click at [403, 94] on p "Adding to the appeal, AlgoLaser showcased its Wi-Fi–enabled engraving systems, …" at bounding box center [363, 88] width 203 height 10
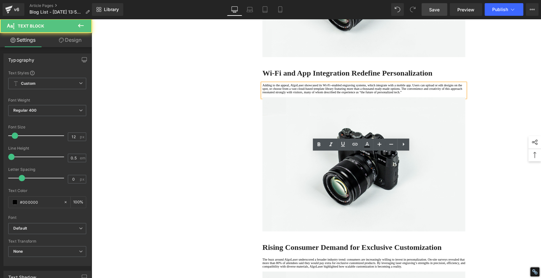
click at [364, 94] on p "Adding to the appeal, AlgoLaser showcased its Wi-Fi–enabled engraving systems, …" at bounding box center [363, 88] width 203 height 10
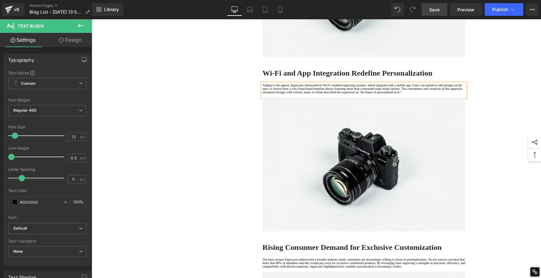
click at [421, 94] on p "Adding to the appeal, AlgoLaser showcased its Wi-Fi–enabled engraving systems, …" at bounding box center [363, 88] width 203 height 10
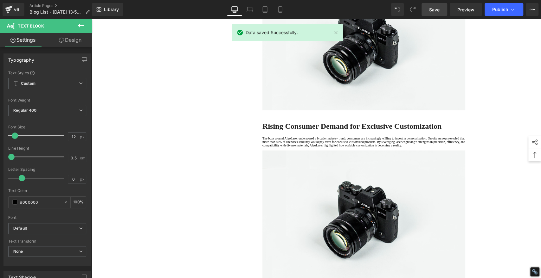
scroll to position [950, 0]
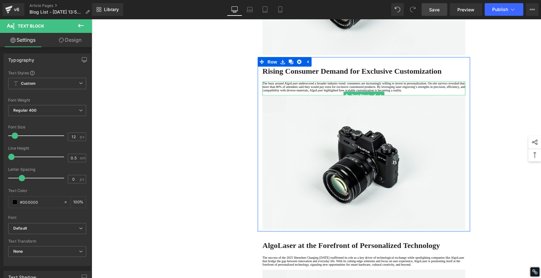
click at [400, 92] on p "The buzz around AlgoLaser underscored a broader industry trend: consumers are i…" at bounding box center [363, 87] width 203 height 10
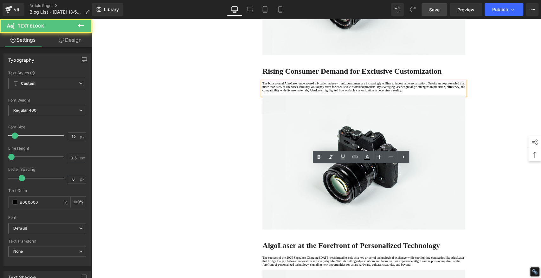
click at [354, 92] on p "The buzz around AlgoLaser underscored a broader industry trend: consumers are i…" at bounding box center [363, 87] width 203 height 10
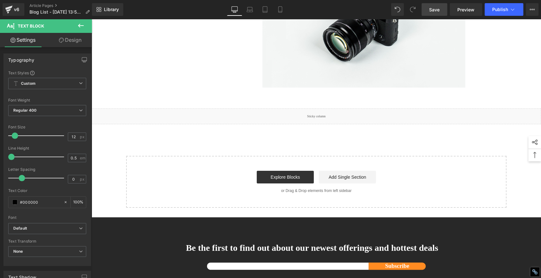
scroll to position [1161, 0]
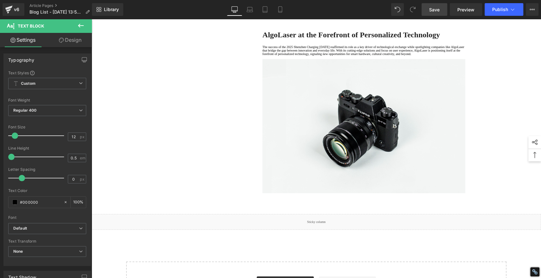
click at [439, 10] on span "Save" at bounding box center [434, 9] width 10 height 7
click at [431, 11] on span "Save" at bounding box center [434, 9] width 10 height 7
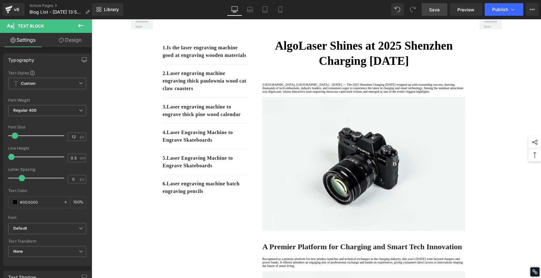
scroll to position [56, 0]
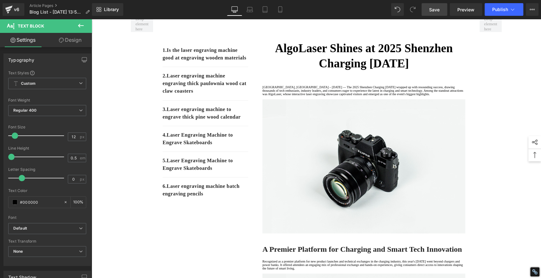
click at [438, 5] on link "Save" at bounding box center [434, 9] width 26 height 13
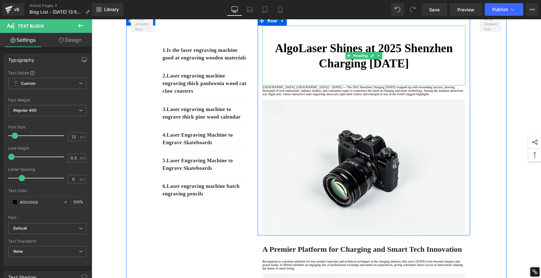
click at [305, 53] on b "AlgoLaser Shines at 2025 Shenzhen Charging [DATE]" at bounding box center [364, 56] width 178 height 28
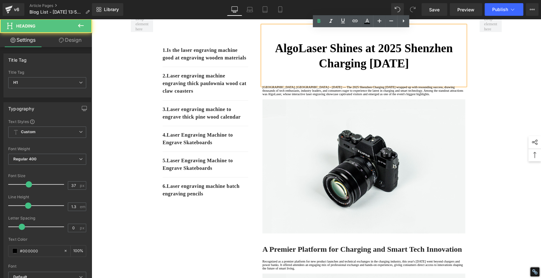
click at [415, 70] on h1 "AlgoLaser Shines at 2025 Shenzhen Charging [DATE]" at bounding box center [363, 56] width 203 height 30
drag, startPoint x: 415, startPoint y: 70, endPoint x: 263, endPoint y: 58, distance: 152.8
click at [263, 58] on h1 "AlgoLaser Shines at 2025 Shenzhen Charging [DATE]" at bounding box center [363, 56] width 203 height 30
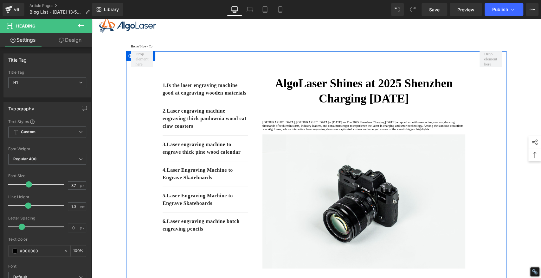
scroll to position [0, 0]
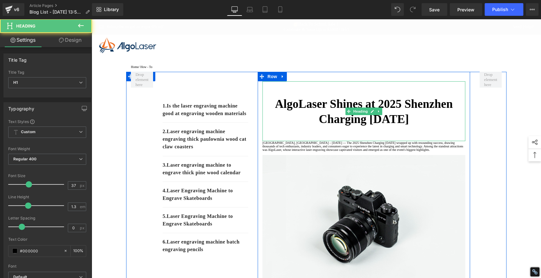
click at [420, 127] on h1 "AlgoLaser Shines at 2025 Shenzhen Charging [DATE]" at bounding box center [363, 112] width 203 height 30
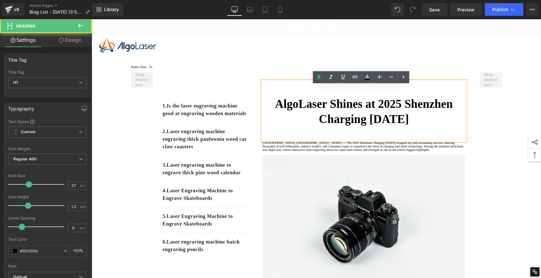
click at [419, 127] on h1 "AlgoLaser Shines at 2025 Shenzhen Charging [DATE]" at bounding box center [363, 112] width 203 height 30
drag, startPoint x: 262, startPoint y: 109, endPoint x: 419, endPoint y: 120, distance: 158.2
click at [419, 120] on h1 "AlgoLaser Shines at 2025 Shenzhen Charging [DATE]" at bounding box center [363, 112] width 203 height 30
copy b "AlgoLaser Shines at 2025 Shenzhen Charging [DATE]"
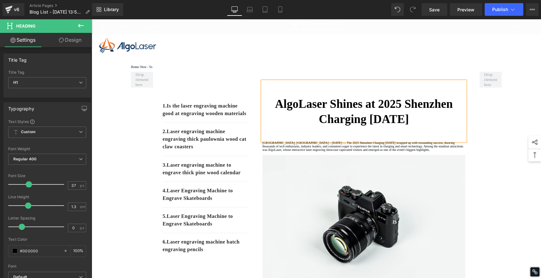
scroll to position [35, 0]
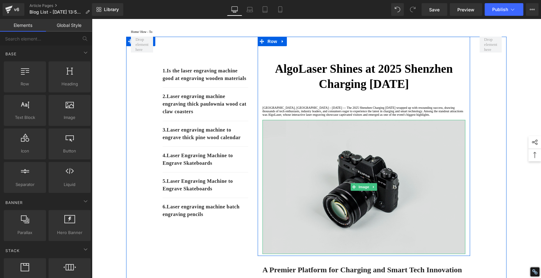
click at [324, 179] on img at bounding box center [363, 187] width 203 height 134
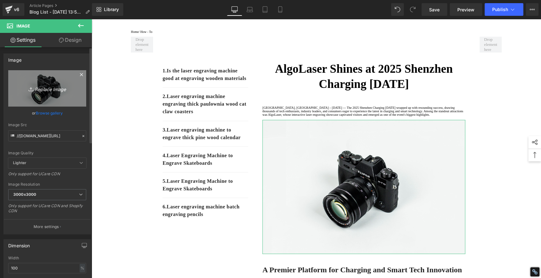
click at [53, 91] on icon "Replace Image" at bounding box center [47, 89] width 51 height 8
type input "C:\fakepath\AlgoLaser Shines at 2025 Shenzhen Charging [DATE] 00.jpg"
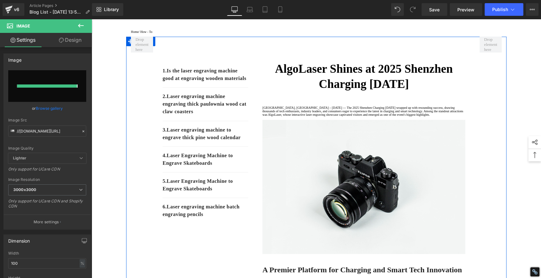
type input "[URL][DOMAIN_NAME]"
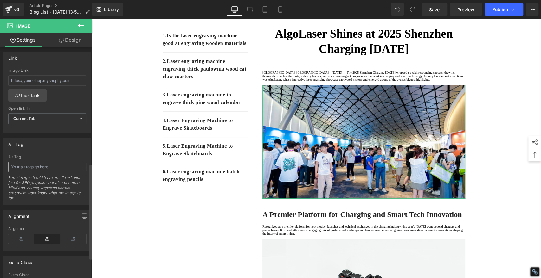
scroll to position [281, 0]
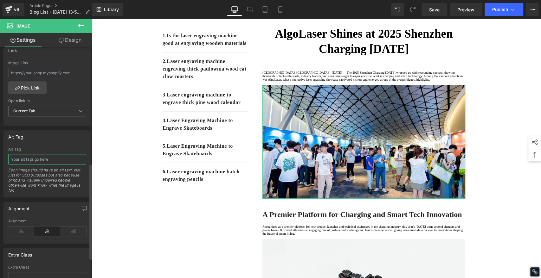
click at [39, 157] on input "text" at bounding box center [47, 159] width 78 height 10
paste input "AlgoLaser Shines at 2025 Shenzhen Charging [DATE] 00"
type input "AlgoLaser Shines at 2025 Shenzhen Charging [DATE] 00"
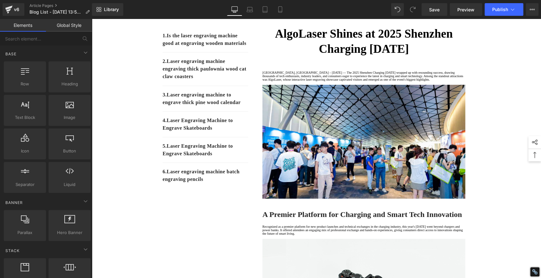
scroll to position [0, 0]
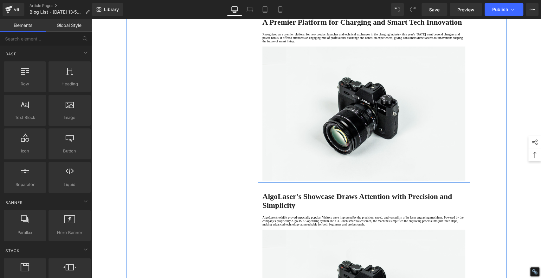
scroll to position [281, 0]
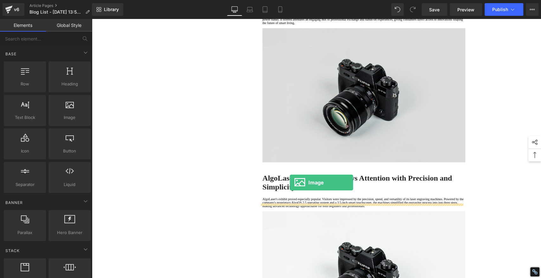
drag, startPoint x: 158, startPoint y: 128, endPoint x: 290, endPoint y: 183, distance: 142.7
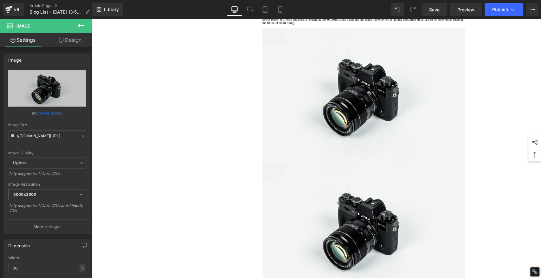
click at [80, 26] on icon at bounding box center [81, 26] width 6 height 4
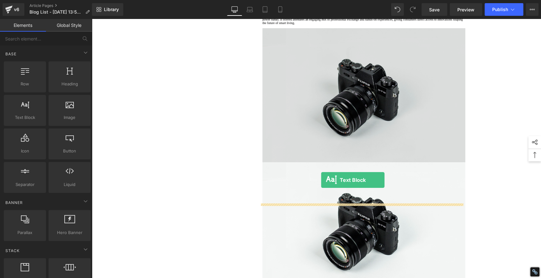
drag, startPoint x: 120, startPoint y: 131, endPoint x: 322, endPoint y: 180, distance: 207.7
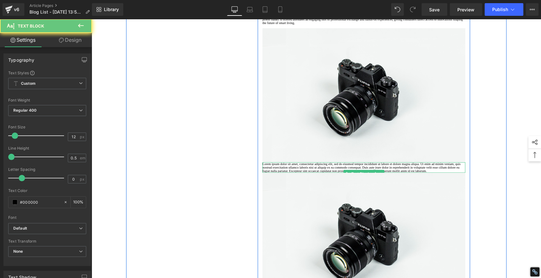
click at [308, 173] on p "Lorem ipsum dolor sit amet, consectetur adipiscing elit, sed do eiusmod tempor …" at bounding box center [363, 168] width 203 height 10
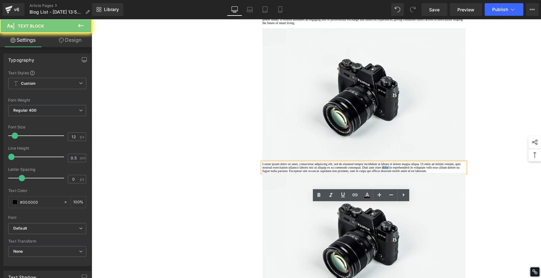
click at [308, 173] on p "Lorem ipsum dolor sit amet, consectetur adipiscing elit, sed do eiusmod tempor …" at bounding box center [363, 168] width 203 height 10
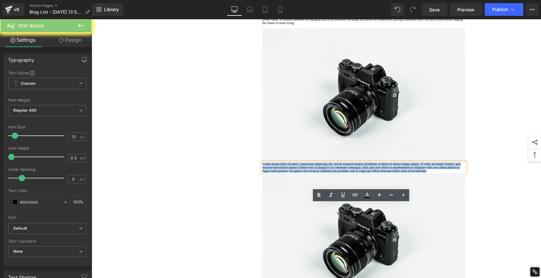
click at [308, 173] on p "Lorem ipsum dolor sit amet, consectetur adipiscing elit, sed do eiusmod tempor …" at bounding box center [363, 168] width 203 height 10
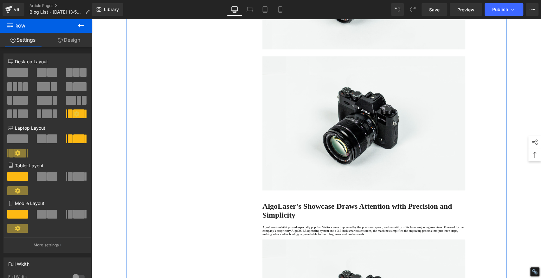
scroll to position [317, 0]
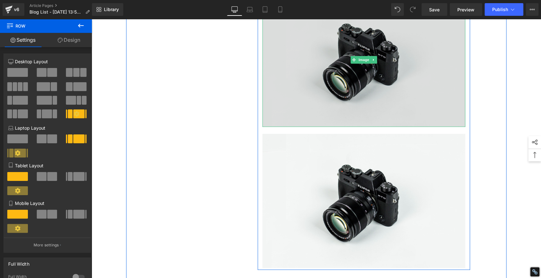
click at [325, 73] on img at bounding box center [363, 60] width 203 height 134
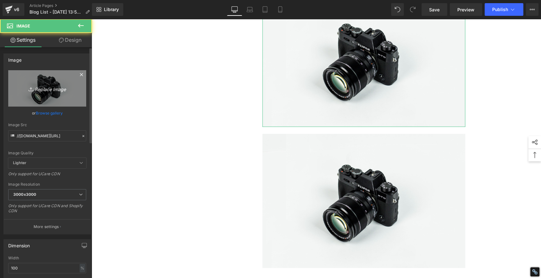
click at [51, 88] on icon "Replace Image" at bounding box center [47, 89] width 51 height 8
type input "C:\fakepath\AlgoLaser Shines at 2025 Shenzhen Charging [DATE] 01-1.jpg"
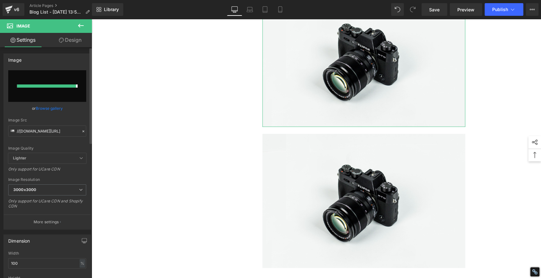
type input "[URL][DOMAIN_NAME]"
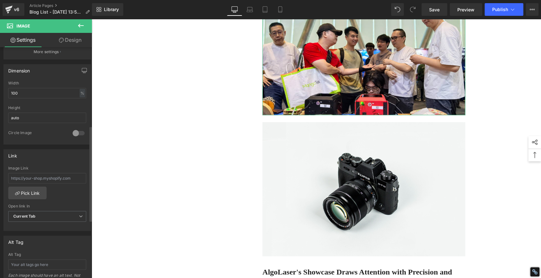
scroll to position [211, 0]
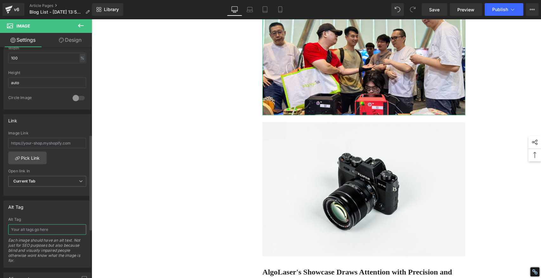
click at [30, 225] on input "text" at bounding box center [47, 230] width 78 height 10
paste input "AlgoLaser Shines at 2025 Shenzhen Charging [DATE] 01-1"
type input "AlgoLaser Shines at 2025 Shenzhen Charging [DATE] 01-1"
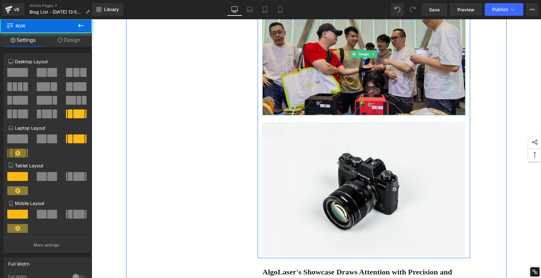
scroll to position [352, 0]
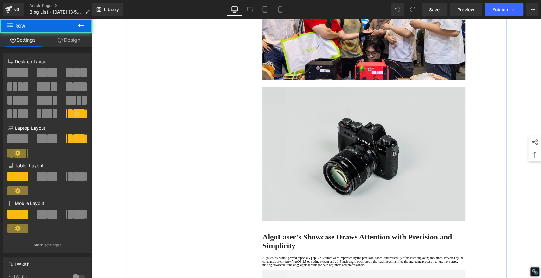
click at [345, 170] on img at bounding box center [363, 154] width 203 height 134
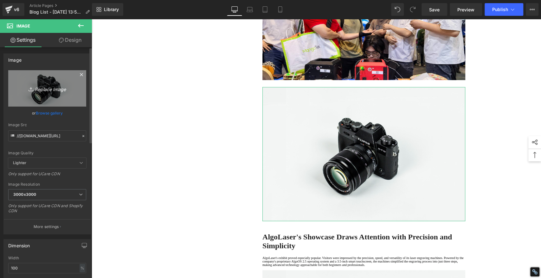
click at [48, 90] on icon "Replace Image" at bounding box center [47, 89] width 51 height 8
type input "C:\fakepath\AlgoLaser Shines at 2025 Shenzhen Charging [DATE] 01.jpg"
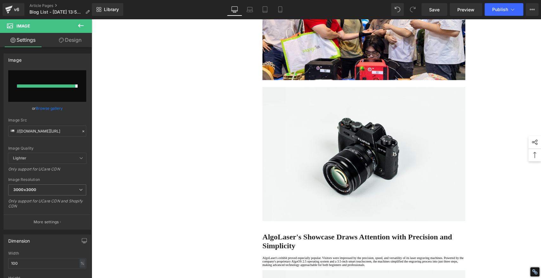
type input "[URL][DOMAIN_NAME]"
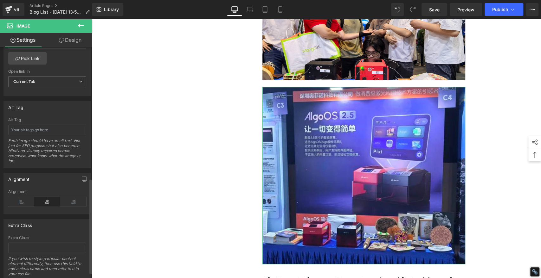
scroll to position [317, 0]
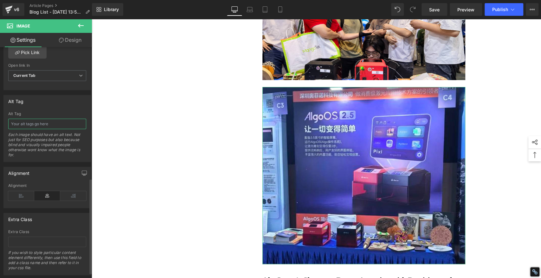
click at [27, 122] on input "text" at bounding box center [47, 124] width 78 height 10
paste input "AlgoLaser Shines at 2025 Shenzhen Charging [DATE] 01-1"
type input "AlgoLaser Shines at 2025 Shenzhen Charging [DATE] 01"
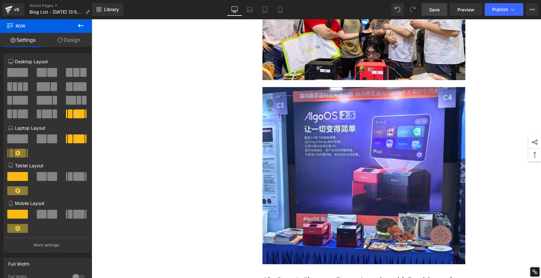
click at [432, 9] on span "Save" at bounding box center [434, 9] width 10 height 7
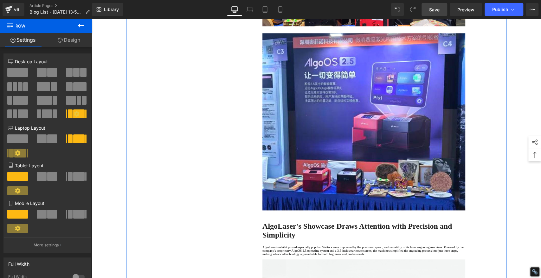
scroll to position [457, 0]
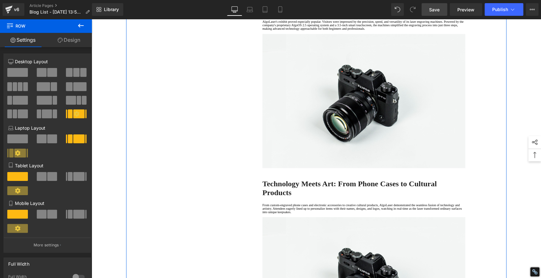
scroll to position [634, 0]
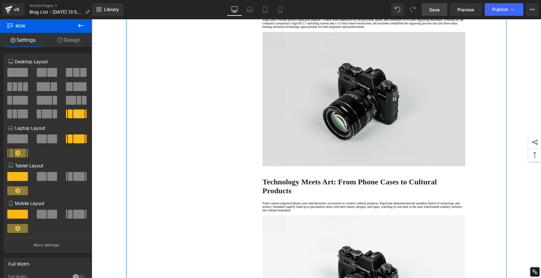
click at [291, 136] on img at bounding box center [363, 99] width 203 height 134
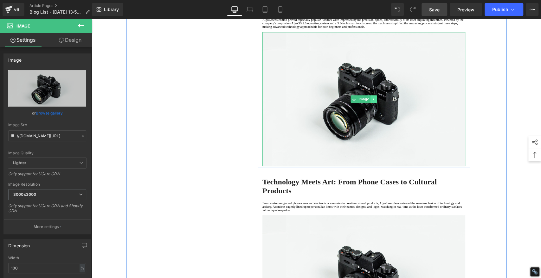
click at [373, 100] on icon at bounding box center [373, 99] width 1 height 2
click at [375, 101] on icon at bounding box center [376, 98] width 3 height 3
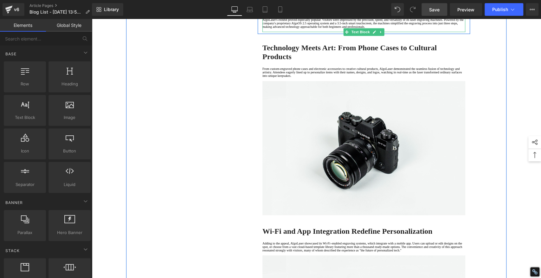
click at [279, 32] on p at bounding box center [363, 30] width 203 height 3
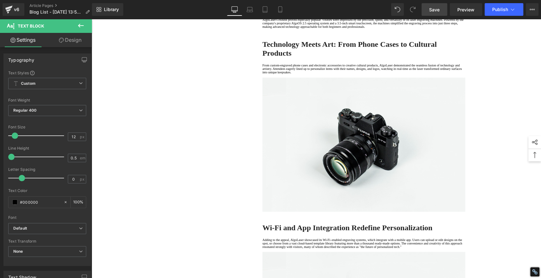
drag, startPoint x: 147, startPoint y: 99, endPoint x: 116, endPoint y: 71, distance: 42.6
click at [147, 99] on div "1. Is the laser engraving machine good at engraving wooden materials Text Block…" at bounding box center [316, 97] width 380 height 1318
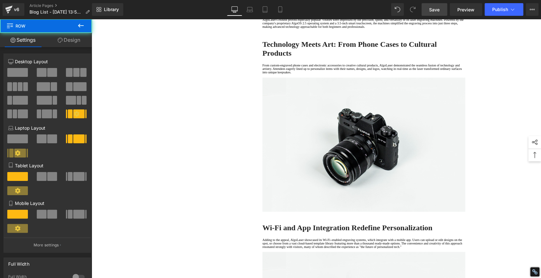
click at [81, 25] on icon at bounding box center [81, 26] width 8 height 8
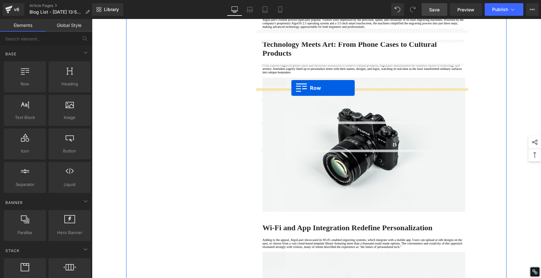
drag, startPoint x: 121, startPoint y: 98, endPoint x: 291, endPoint y: 88, distance: 170.1
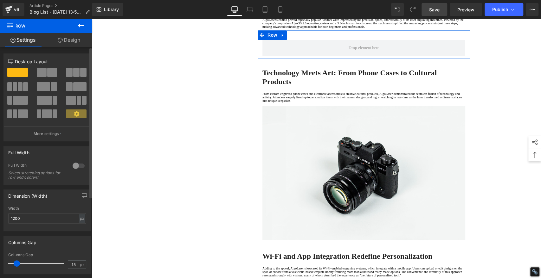
click at [69, 71] on span at bounding box center [69, 72] width 6 height 9
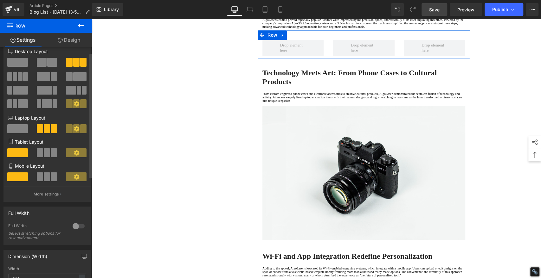
scroll to position [0, 0]
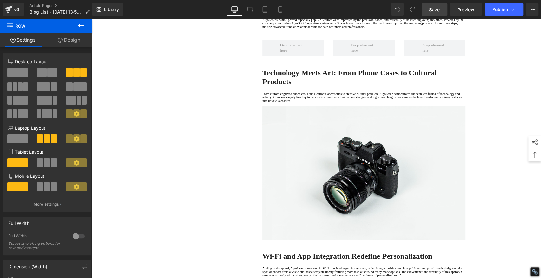
click at [81, 25] on icon at bounding box center [81, 26] width 8 height 8
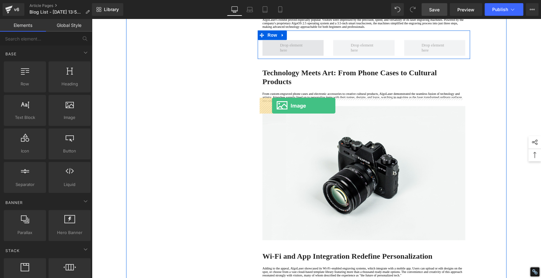
drag, startPoint x: 158, startPoint y: 134, endPoint x: 272, endPoint y: 106, distance: 117.3
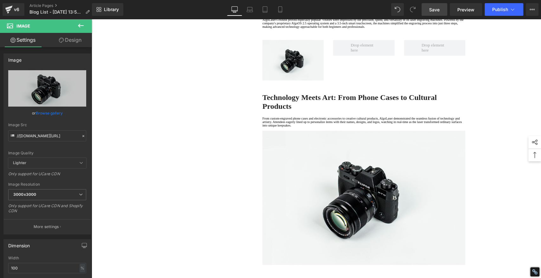
click at [79, 23] on icon at bounding box center [81, 26] width 8 height 8
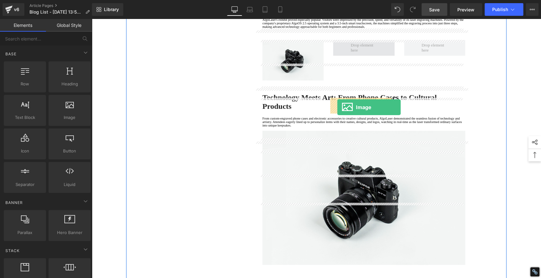
drag, startPoint x: 162, startPoint y: 128, endPoint x: 337, endPoint y: 107, distance: 176.1
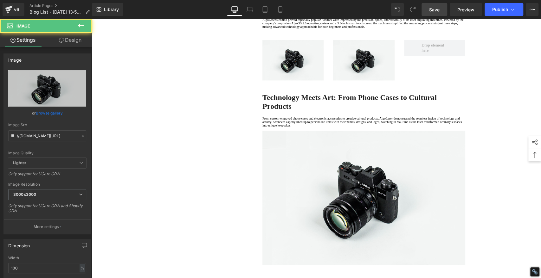
click at [79, 23] on icon at bounding box center [81, 26] width 8 height 8
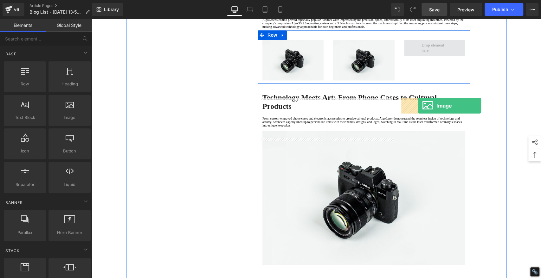
drag, startPoint x: 163, startPoint y: 126, endPoint x: 418, endPoint y: 106, distance: 255.6
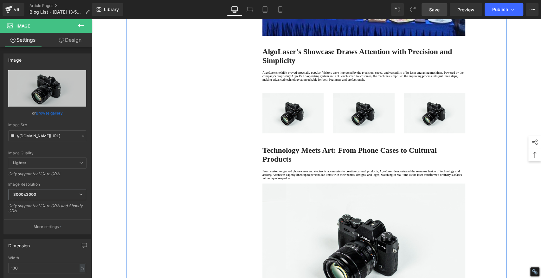
scroll to position [634, 0]
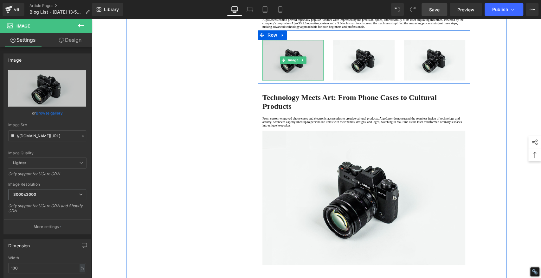
click at [283, 80] on img at bounding box center [292, 60] width 61 height 41
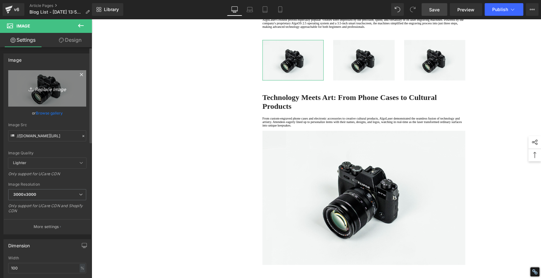
click at [56, 89] on icon "Replace Image" at bounding box center [47, 89] width 51 height 8
type input "C:\fakepath\AlgoLaser Shines at 2025 Shenzhen Charging [DATE] 02-1.jpg"
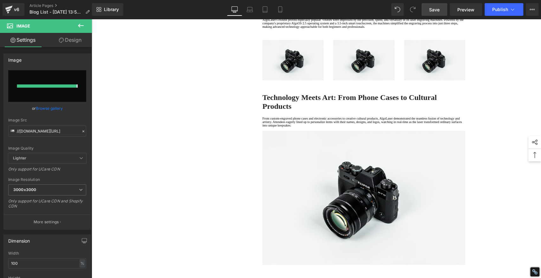
type input "[URL][DOMAIN_NAME]"
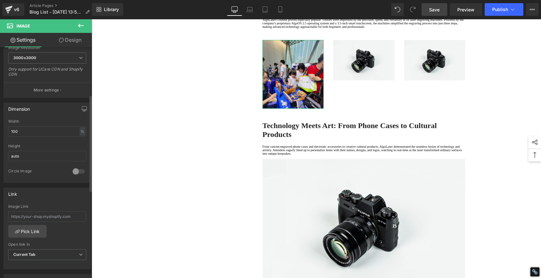
scroll to position [176, 0]
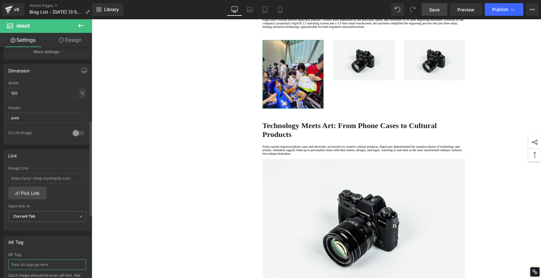
click at [46, 260] on input "text" at bounding box center [47, 265] width 78 height 10
paste input "AlgoLaser Shines at 2025 Shenzhen Charging [DATE] 02-1"
type input "AlgoLaser Shines at 2025 Shenzhen Charging [DATE] 02-1"
click at [146, 182] on div "1. Is the laser engraving machine good at engraving wooden materials Text Block…" at bounding box center [316, 138] width 380 height 1400
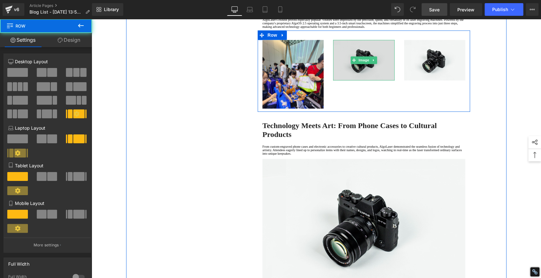
click at [364, 80] on img at bounding box center [363, 60] width 61 height 41
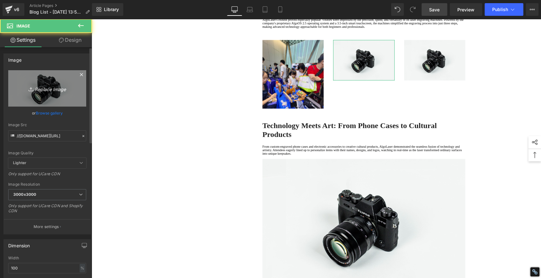
click at [42, 87] on icon "Replace Image" at bounding box center [47, 89] width 51 height 8
type input "C:\fakepath\AlgoLaser Shines at 2025 Shenzhen Charging [DATE] 02-2.jpg"
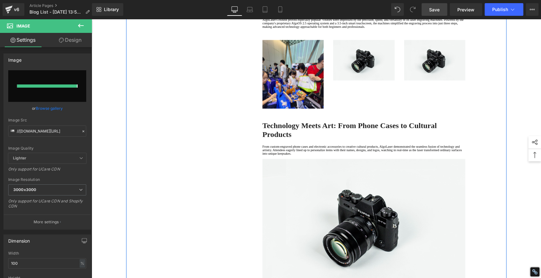
type input "[URL][DOMAIN_NAME]"
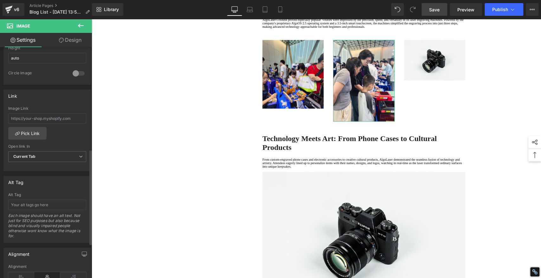
scroll to position [246, 0]
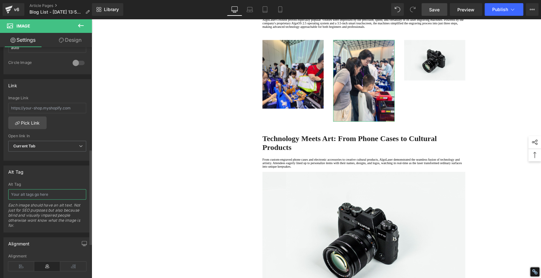
click at [52, 194] on input "text" at bounding box center [47, 194] width 78 height 10
paste input "AlgoLaser Shines at 2025 Shenzhen Charging [DATE] 02-2"
type input "AlgoLaser Shines at 2025 Shenzhen Charging [DATE] 02-2"
click at [138, 164] on div "1. Is the laser engraving machine good at engraving wooden materials Text Block…" at bounding box center [316, 144] width 380 height 1413
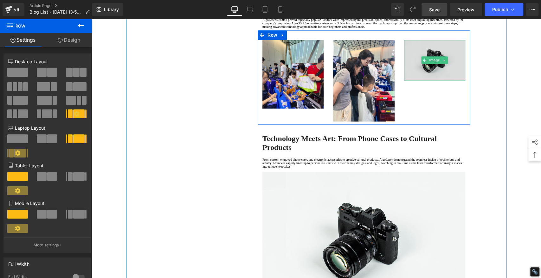
click at [422, 80] on img at bounding box center [434, 60] width 61 height 41
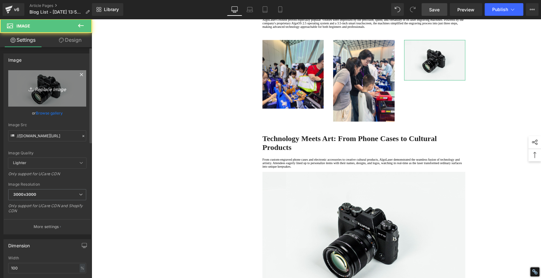
click at [41, 88] on icon "Replace Image" at bounding box center [47, 89] width 51 height 8
type input "C:\fakepath\AlgoLaser Shines at 2025 Shenzhen Charging [DATE] 02-3.jpg"
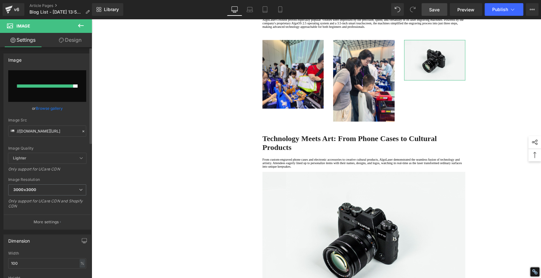
type input "[URL][DOMAIN_NAME]"
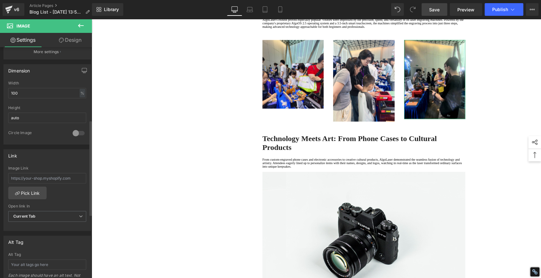
scroll to position [211, 0]
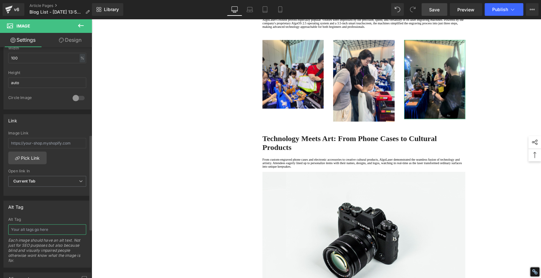
click at [27, 226] on input "text" at bounding box center [47, 230] width 78 height 10
paste input "AlgoLaser Shines at 2025 Shenzhen Charging [DATE] 02-3"
type input "AlgoLaser Shines at 2025 Shenzhen Charging [DATE] 02-3"
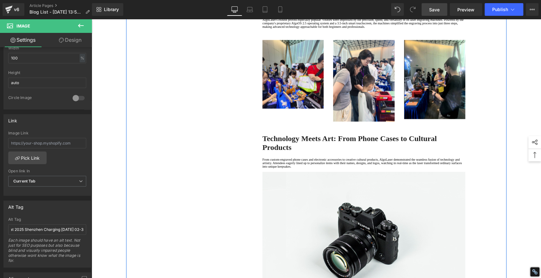
click at [163, 171] on div "1. Is the laser engraving machine good at engraving wooden materials Text Block…" at bounding box center [316, 144] width 380 height 1413
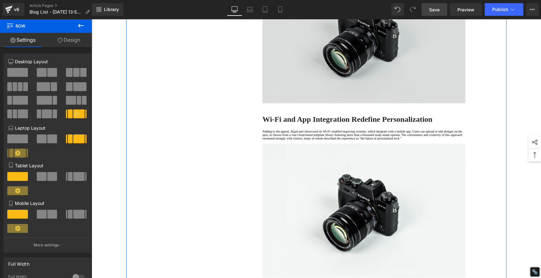
scroll to position [809, 0]
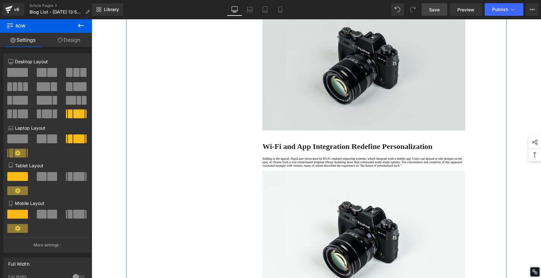
click at [394, 91] on img at bounding box center [363, 63] width 203 height 134
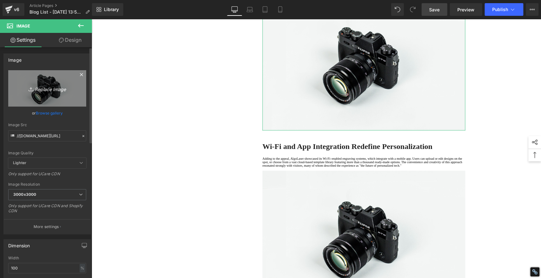
click at [58, 88] on icon "Replace Image" at bounding box center [47, 89] width 51 height 8
type input "C:\fakepath\AlgoLaser Shines at 2025 Shenzhen Charging [DATE] 03.jpg"
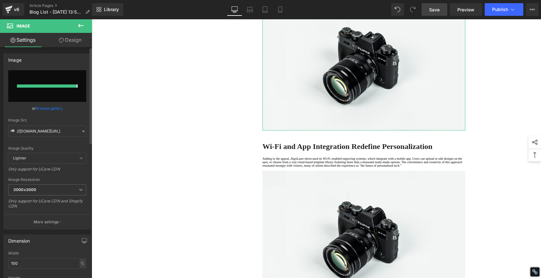
type input "[URL][DOMAIN_NAME]"
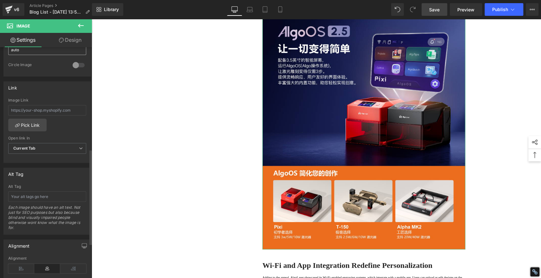
scroll to position [246, 0]
click at [40, 195] on input "text" at bounding box center [47, 194] width 78 height 10
paste input "AlgoLaser Shines at 2025 Shenzhen Charging [DATE] 03"
type input "AlgoLaser Shines at 2025 Shenzhen Charging [DATE] 03"
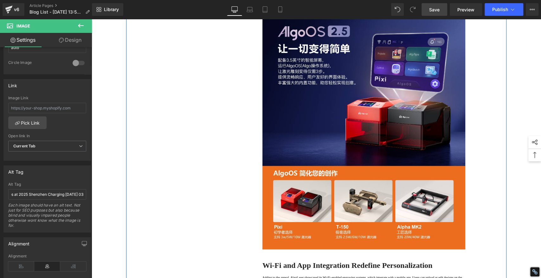
click at [185, 152] on div "1. Is the laser engraving machine good at engraving wooden materials Text Block…" at bounding box center [316, 28] width 380 height 1532
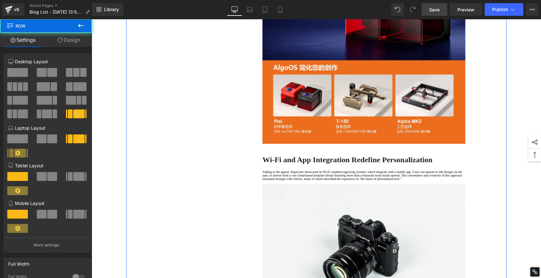
scroll to position [1021, 0]
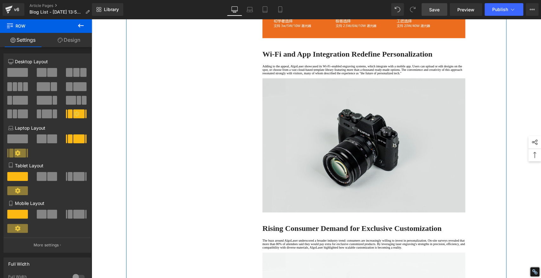
drag, startPoint x: 325, startPoint y: 213, endPoint x: 347, endPoint y: 218, distance: 22.2
click at [325, 212] on img at bounding box center [363, 146] width 203 height 134
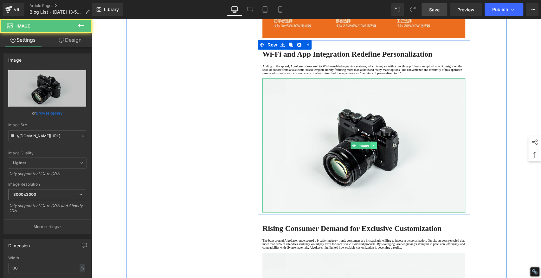
click at [373, 147] on icon at bounding box center [373, 145] width 1 height 2
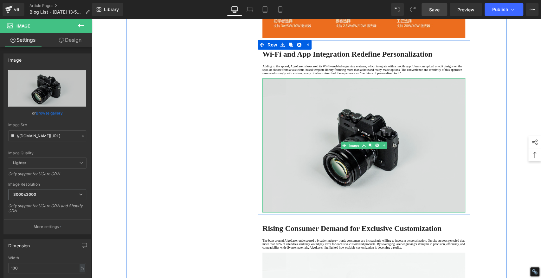
drag, startPoint x: 373, startPoint y: 233, endPoint x: 354, endPoint y: 215, distance: 26.5
click at [375, 148] on icon at bounding box center [376, 146] width 3 height 4
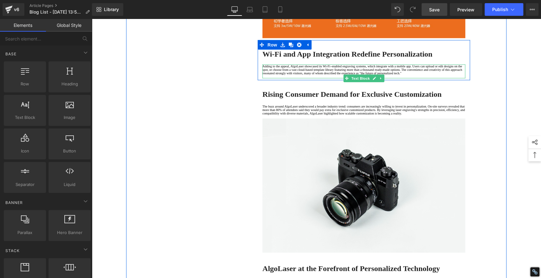
click at [288, 79] on p at bounding box center [363, 76] width 203 height 3
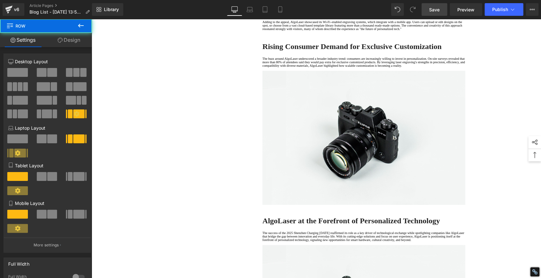
scroll to position [1161, 0]
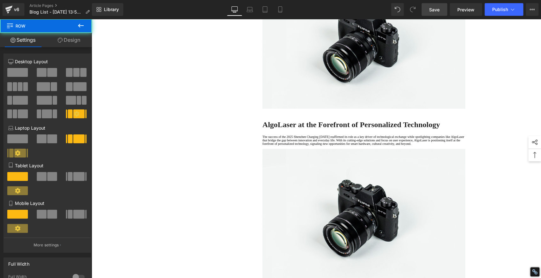
click at [357, 109] on div "Image" at bounding box center [363, 42] width 203 height 134
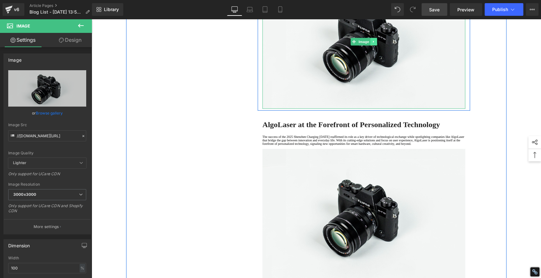
click at [372, 44] on icon at bounding box center [373, 42] width 3 height 4
click at [375, 44] on icon at bounding box center [376, 42] width 3 height 4
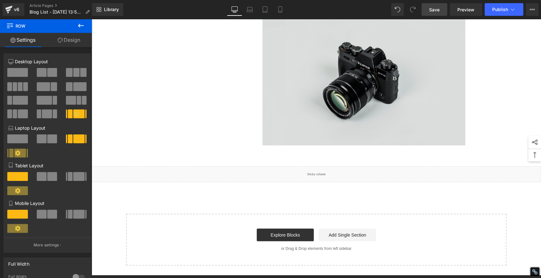
click at [348, 146] on img at bounding box center [363, 78] width 203 height 134
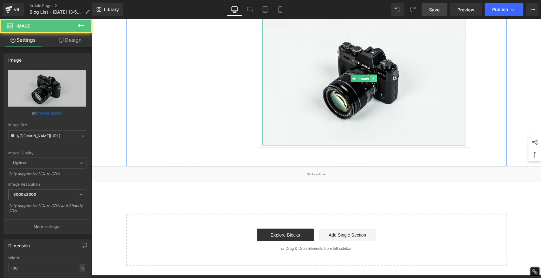
click at [372, 80] on icon at bounding box center [373, 79] width 3 height 4
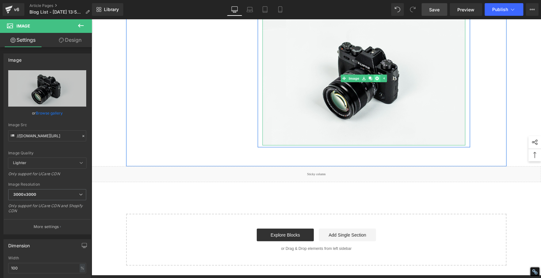
click at [375, 80] on icon at bounding box center [376, 78] width 3 height 3
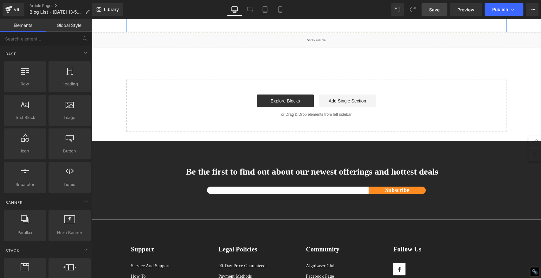
click at [290, 11] on p at bounding box center [363, 9] width 203 height 3
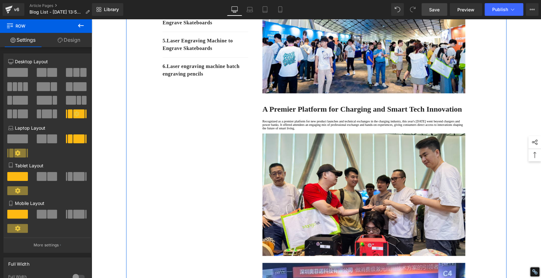
scroll to position [35, 0]
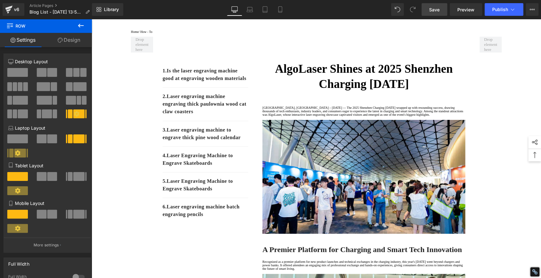
click at [438, 4] on link "Save" at bounding box center [434, 9] width 26 height 13
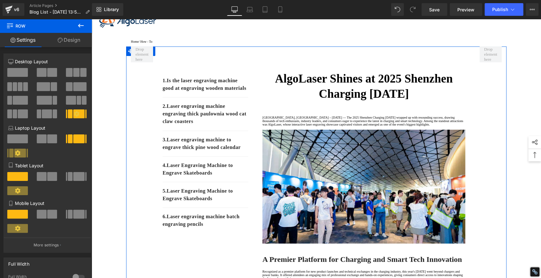
scroll to position [0, 0]
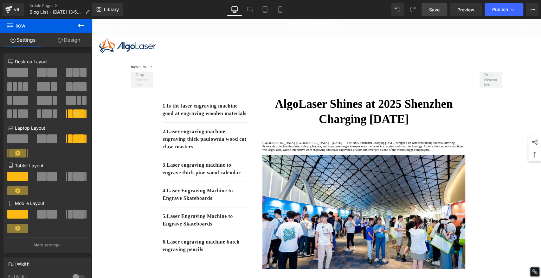
click at [432, 10] on span "Save" at bounding box center [434, 9] width 10 height 7
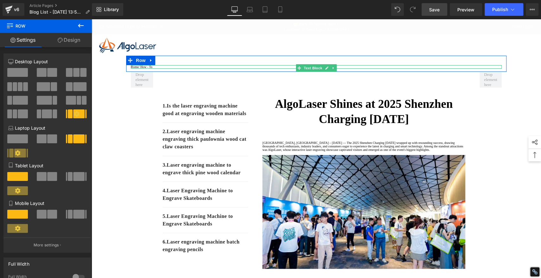
click at [156, 69] on p "Home / How - To" at bounding box center [316, 66] width 371 height 3
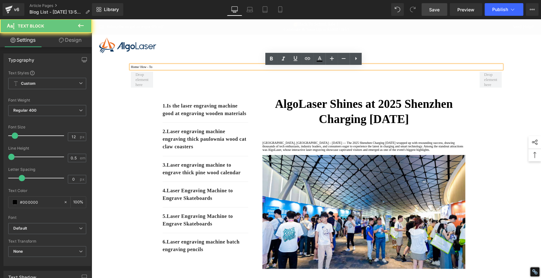
click at [157, 69] on p "Home / How - To" at bounding box center [316, 66] width 371 height 3
drag, startPoint x: 143, startPoint y: 70, endPoint x: 160, endPoint y: 70, distance: 17.4
click at [160, 69] on p "Home / How - To" at bounding box center [316, 66] width 371 height 3
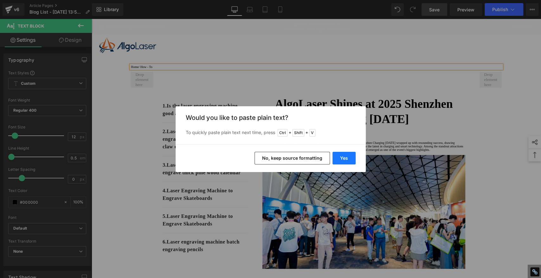
click at [340, 156] on button "Yes" at bounding box center [343, 158] width 23 height 13
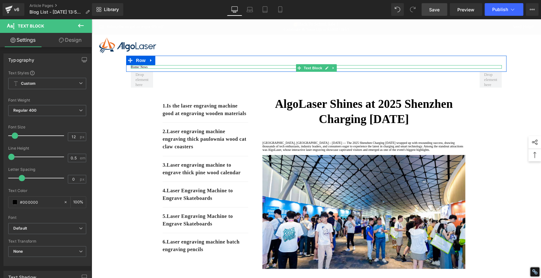
click at [153, 69] on p "Home / News" at bounding box center [316, 66] width 371 height 3
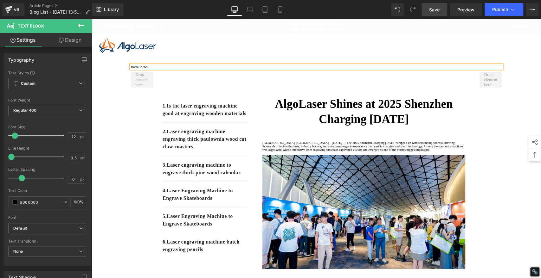
drag, startPoint x: 154, startPoint y: 71, endPoint x: 143, endPoint y: 71, distance: 10.8
click at [143, 69] on p "Home / News" at bounding box center [316, 66] width 371 height 3
click at [293, 107] on icon at bounding box center [290, 109] width 5 height 5
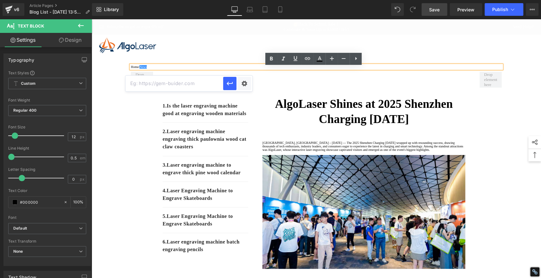
click at [198, 80] on input "text" at bounding box center [174, 84] width 98 height 16
paste input "[URL][DOMAIN_NAME]"
type input "[URL][DOMAIN_NAME]"
click at [233, 84] on icon "button" at bounding box center [230, 84] width 8 height 8
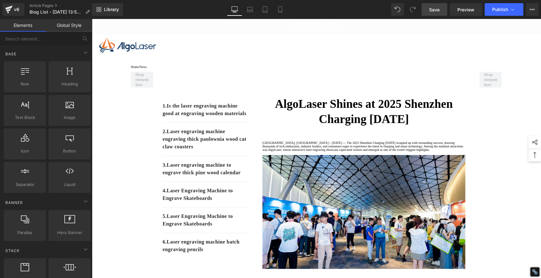
click at [432, 10] on span "Save" at bounding box center [434, 9] width 10 height 7
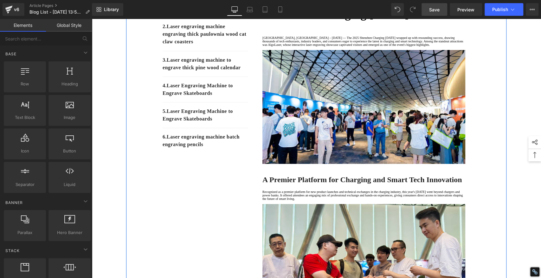
scroll to position [35, 0]
